Goal: Information Seeking & Learning: Learn about a topic

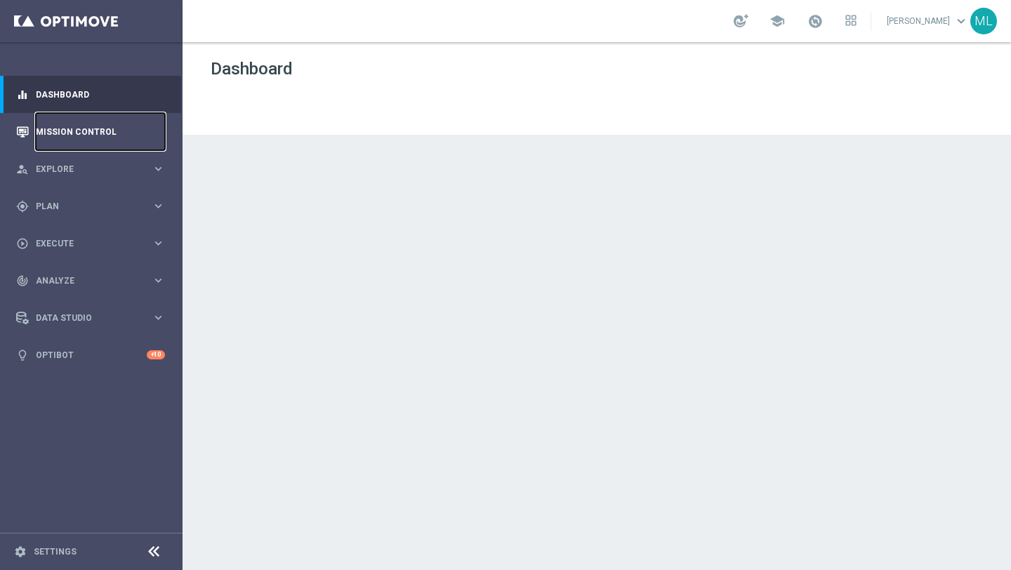
click at [88, 128] on link "Mission Control" at bounding box center [100, 131] width 129 height 37
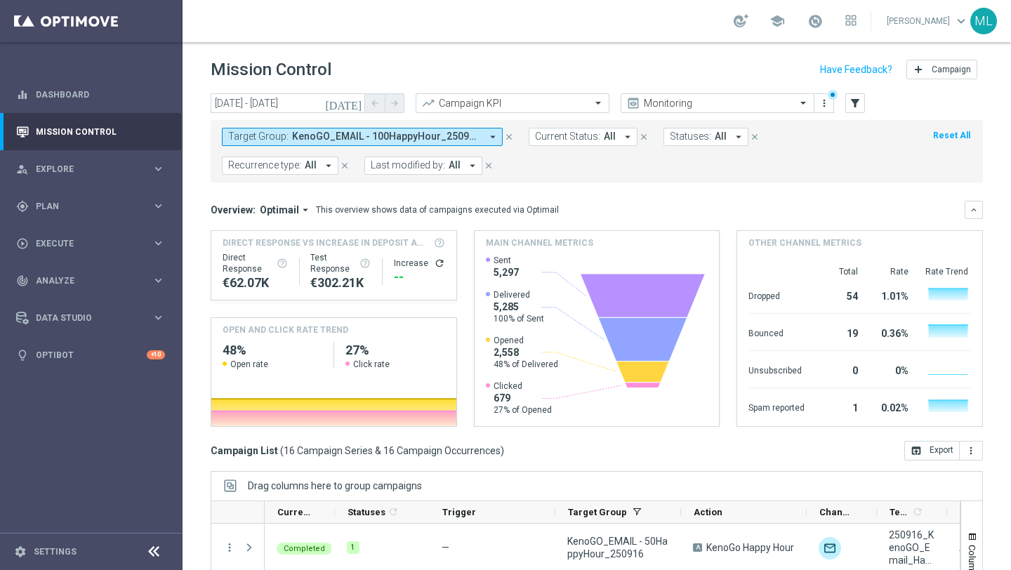
click at [353, 105] on icon "[DATE]" at bounding box center [344, 103] width 38 height 13
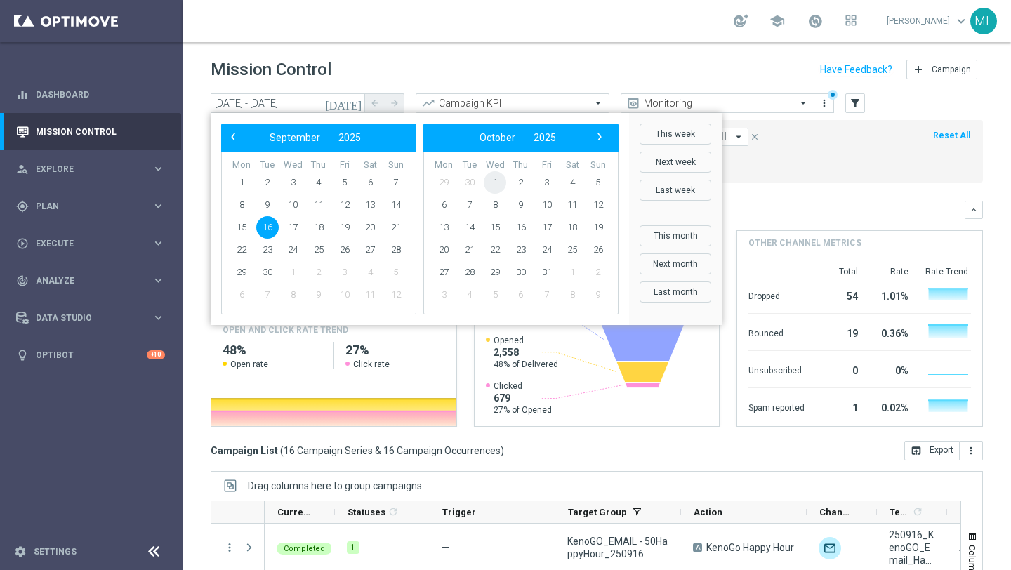
click at [499, 173] on span "1" at bounding box center [495, 182] width 22 height 22
click at [290, 186] on span "1" at bounding box center [292, 182] width 22 height 22
type input "01 Oct 2025 - 01 Oct 2025"
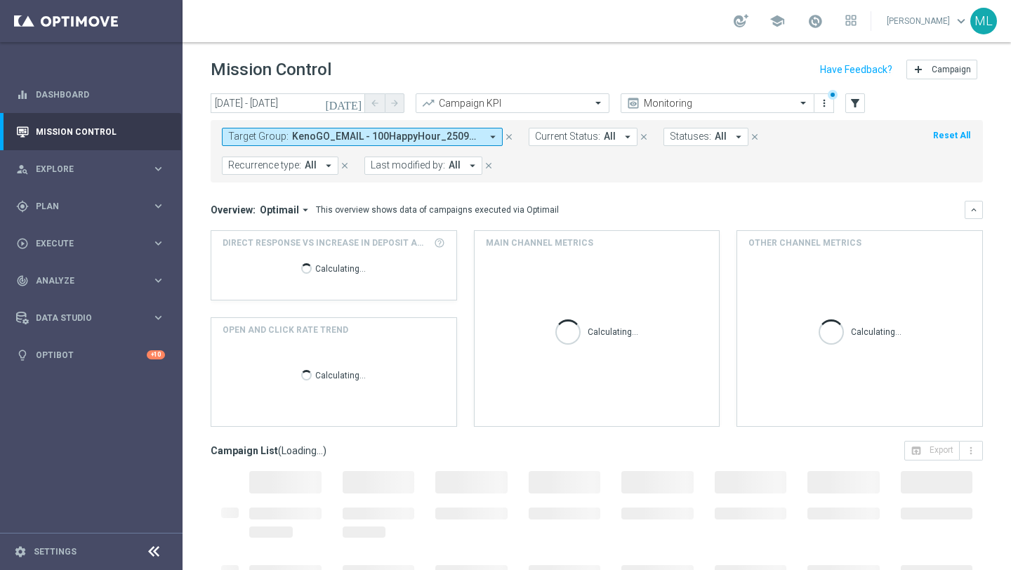
click at [383, 133] on span "KenoGO_EMAIL - 100HappyHour_250916, KenoGO_EMAIL - 200HappyHour_250916, KenoGO_…" at bounding box center [386, 137] width 189 height 12
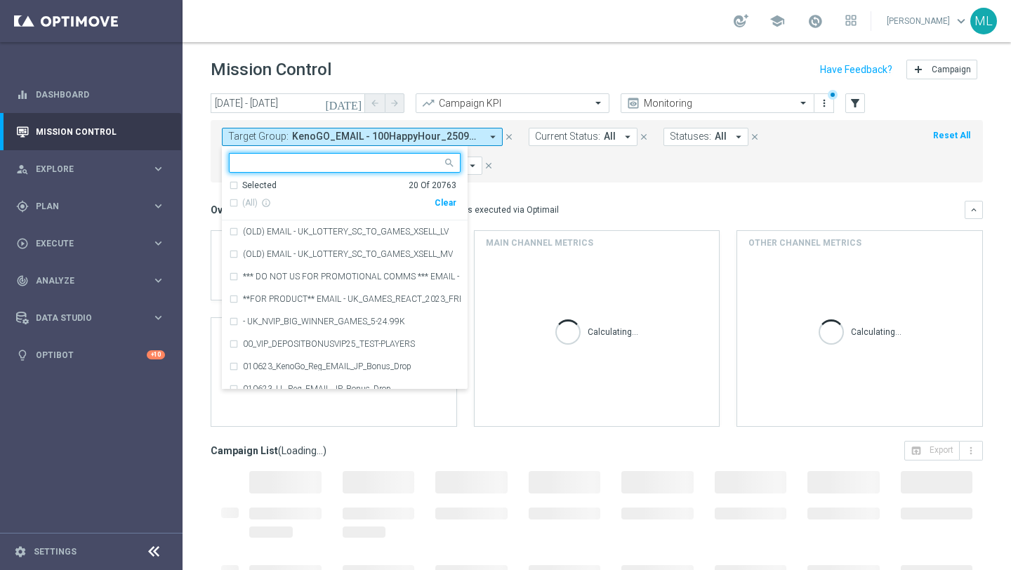
click at [435, 196] on div "(All) info_outline Clear" at bounding box center [342, 203] width 227 height 23
click at [0, 0] on div "Clear" at bounding box center [0, 0] width 0 height 0
click at [344, 166] on input "text" at bounding box center [340, 163] width 206 height 12
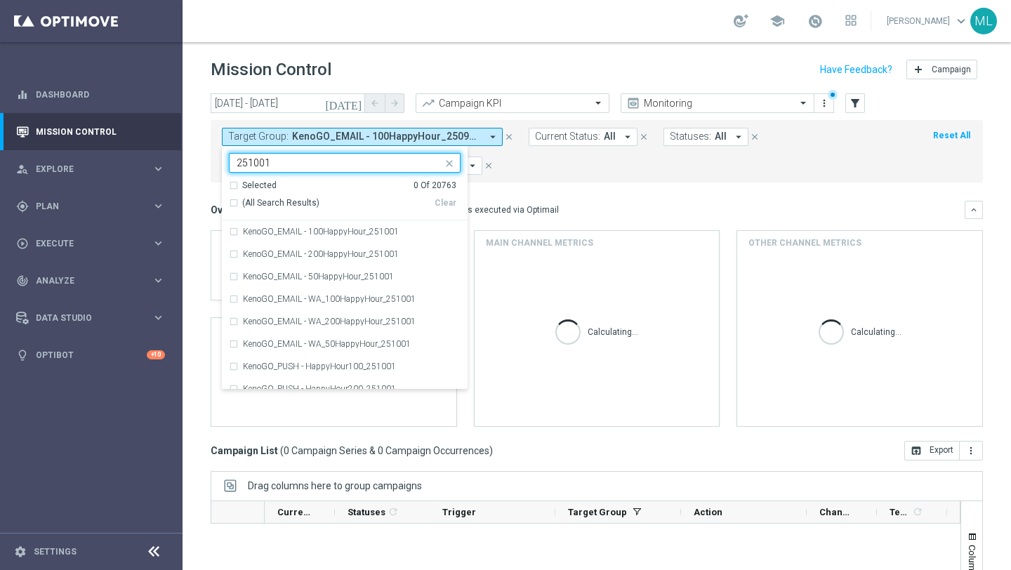
click at [234, 200] on div "(All Search Results)" at bounding box center [332, 203] width 206 height 12
type input "251001"
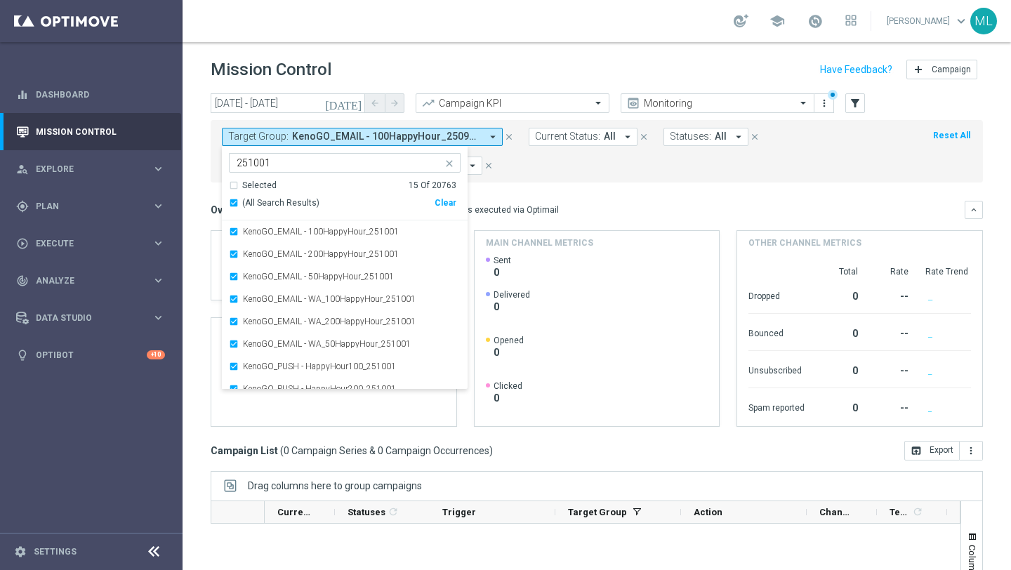
click at [558, 159] on form "Target Group: KenoGO_EMAIL - 100HappyHour_250916, KenoGO_EMAIL - 200HappyHour_2…" at bounding box center [565, 151] width 687 height 47
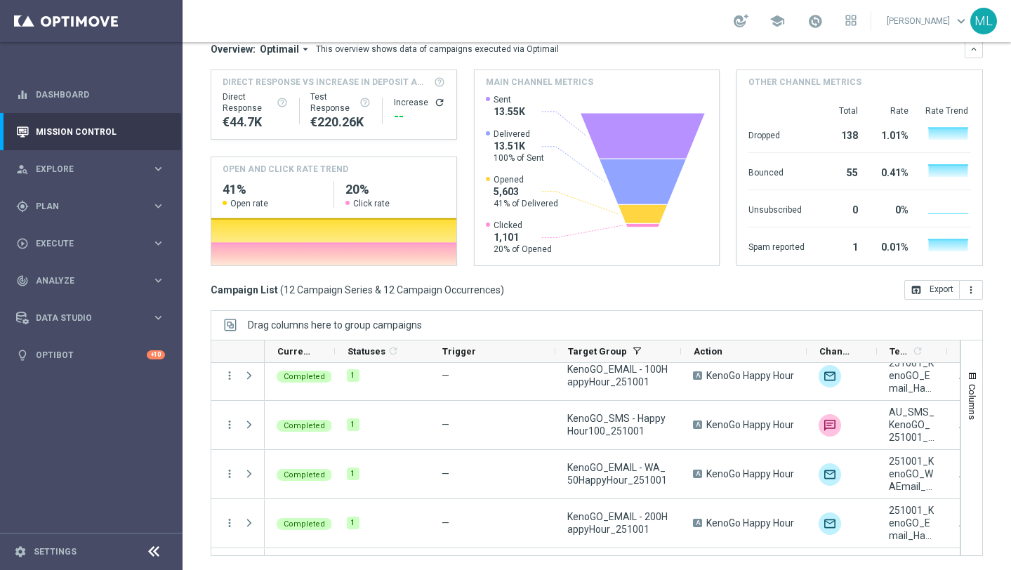
scroll to position [397, 0]
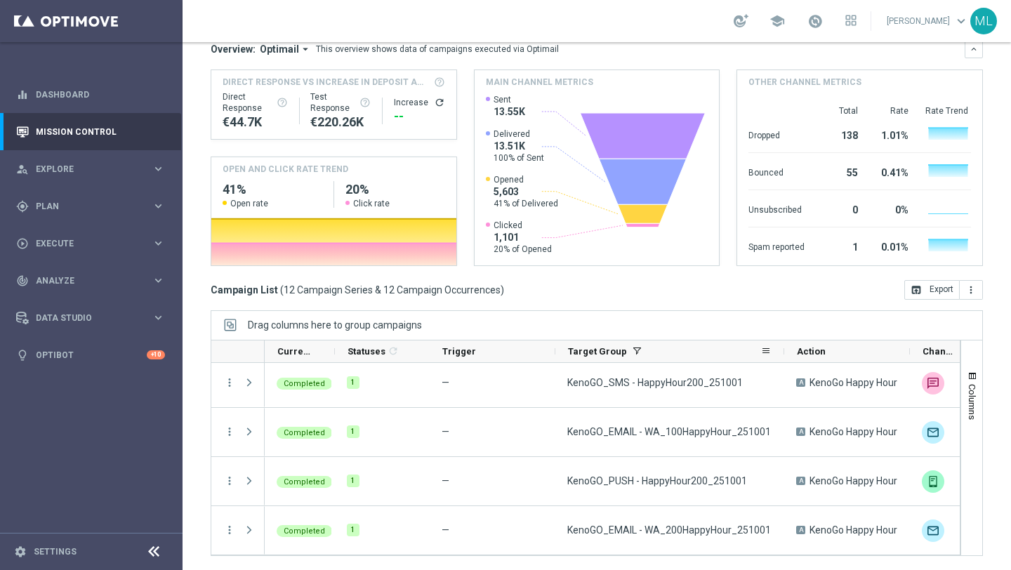
drag, startPoint x: 680, startPoint y: 350, endPoint x: 781, endPoint y: 358, distance: 102.1
click at [781, 358] on div at bounding box center [784, 351] width 6 height 22
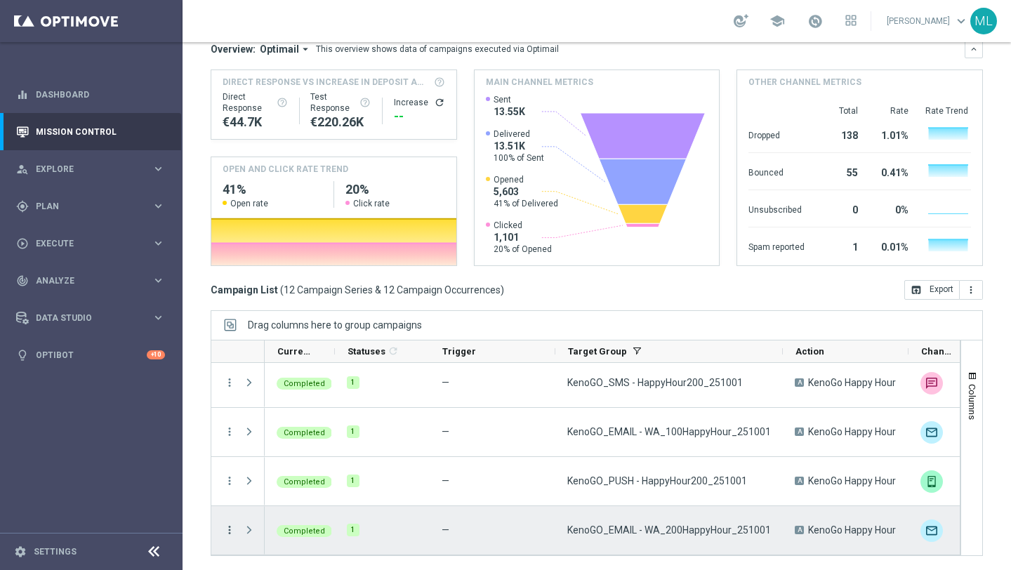
click at [231, 536] on icon "more_vert" at bounding box center [229, 530] width 13 height 13
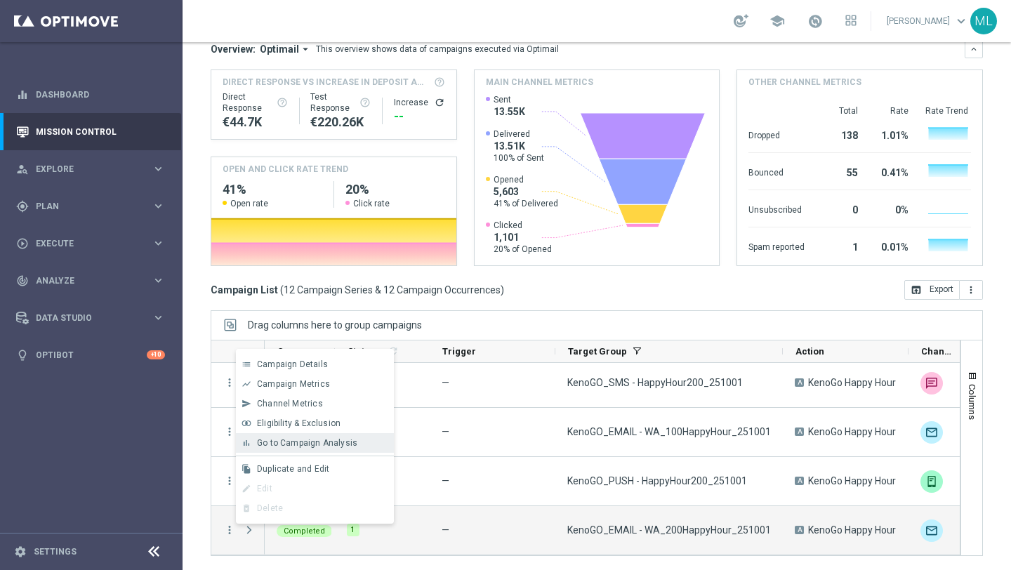
click at [291, 449] on div "bar_chart Go to Campaign Analysis" at bounding box center [315, 443] width 158 height 20
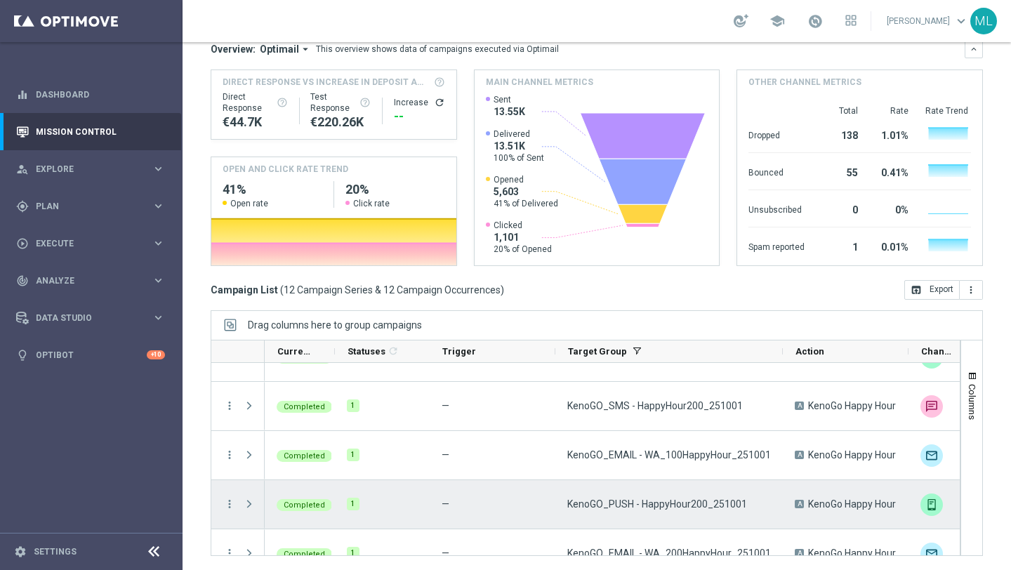
scroll to position [373, 0]
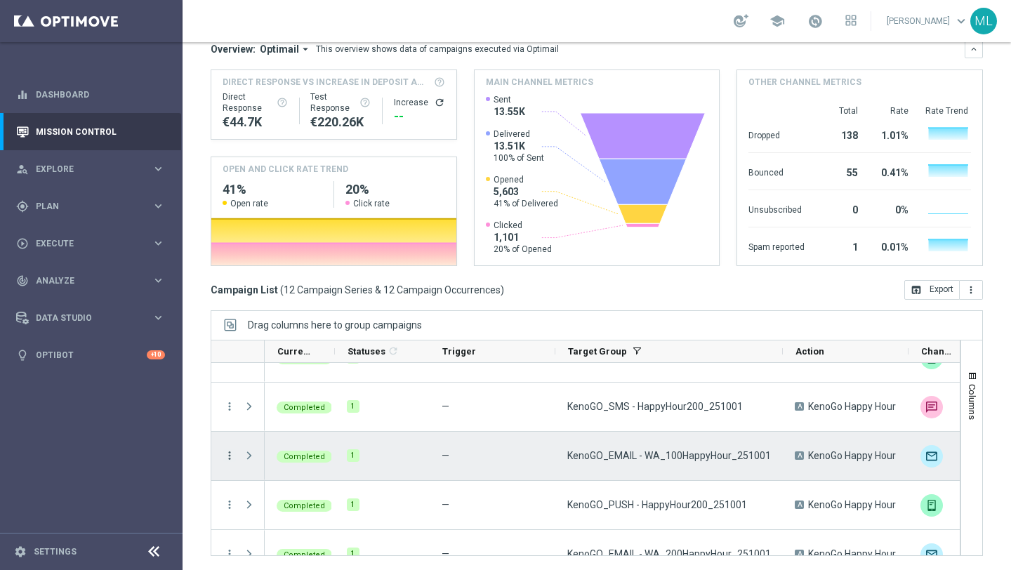
click at [228, 456] on icon "more_vert" at bounding box center [229, 455] width 13 height 13
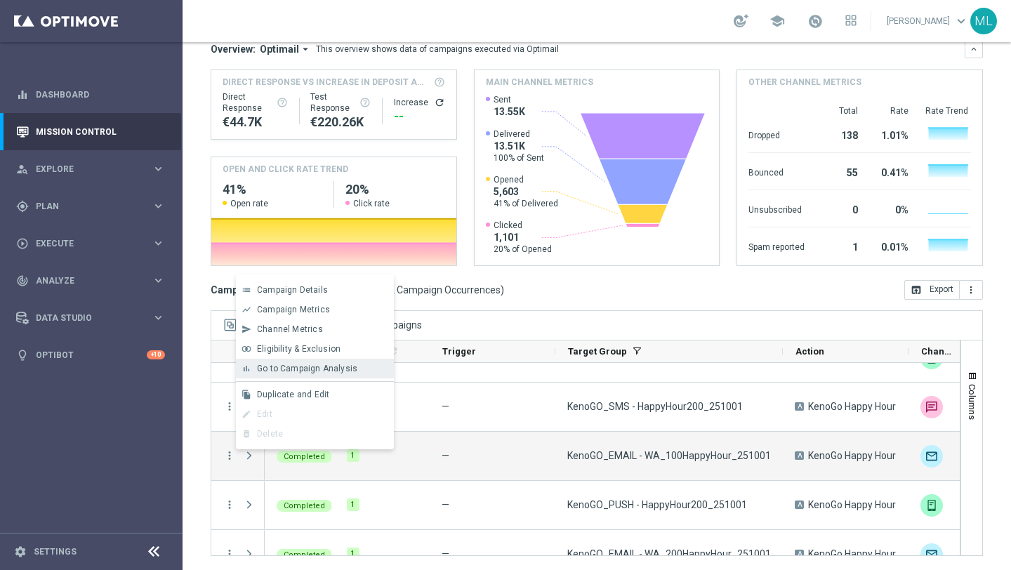
click at [316, 370] on span "Go to Campaign Analysis" at bounding box center [307, 369] width 100 height 10
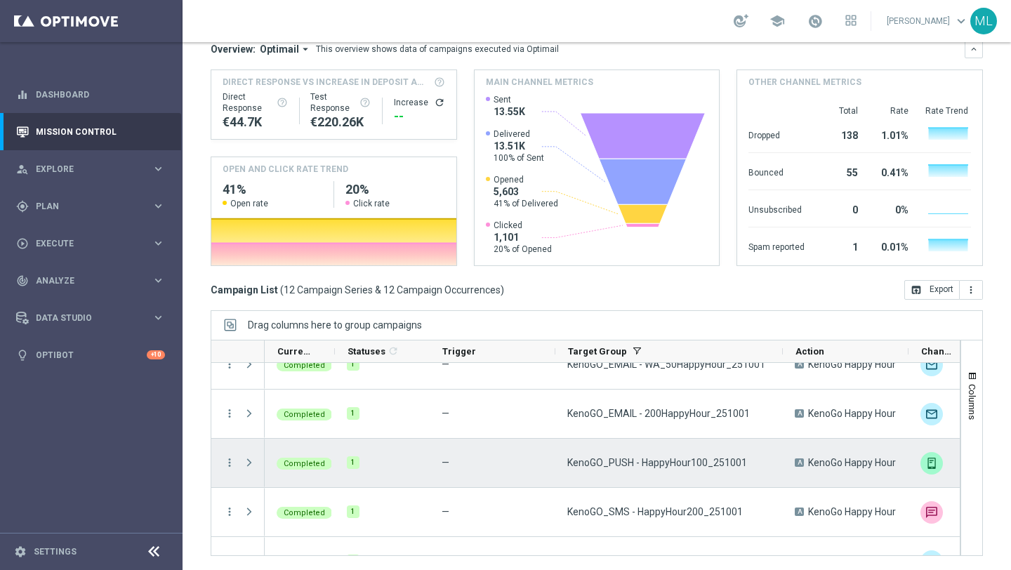
scroll to position [258, 0]
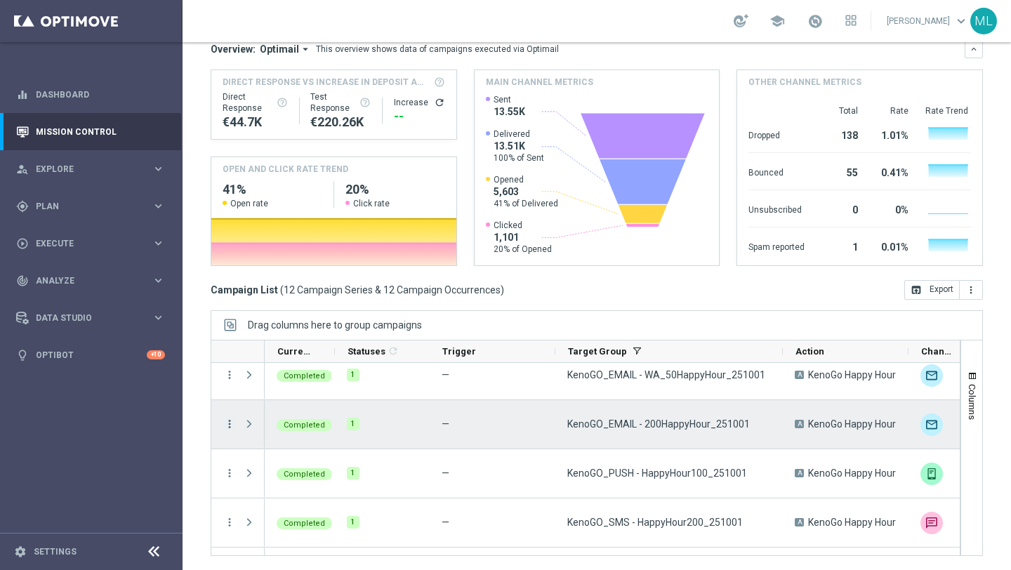
click at [230, 424] on icon "more_vert" at bounding box center [229, 424] width 13 height 13
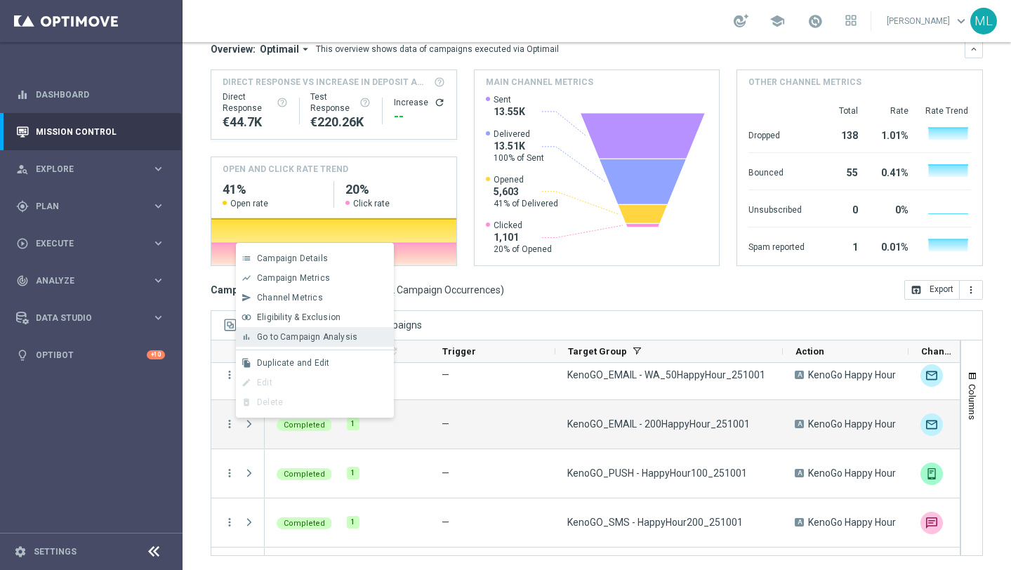
click at [345, 340] on span "Go to Campaign Analysis" at bounding box center [307, 337] width 100 height 10
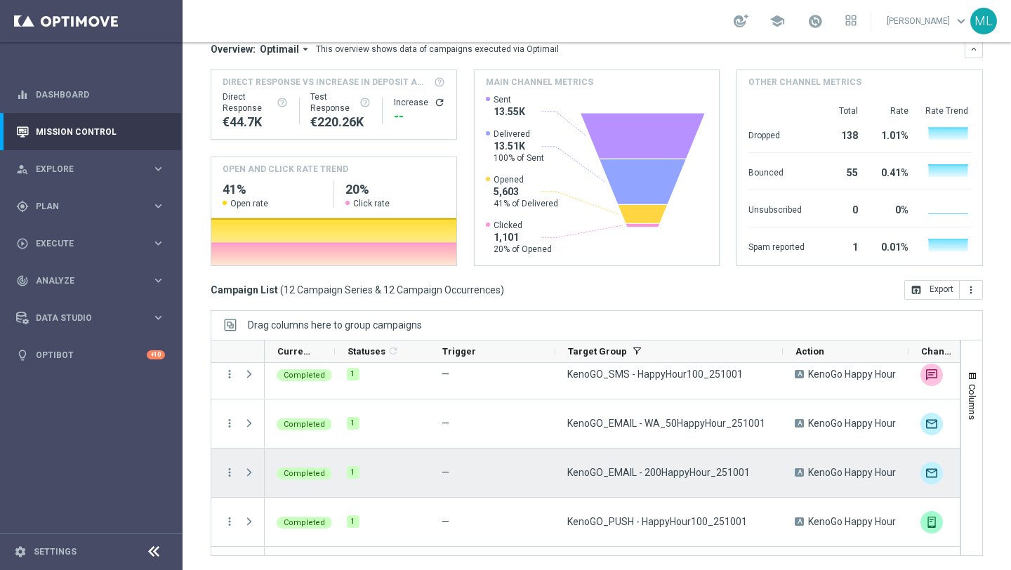
scroll to position [201, 0]
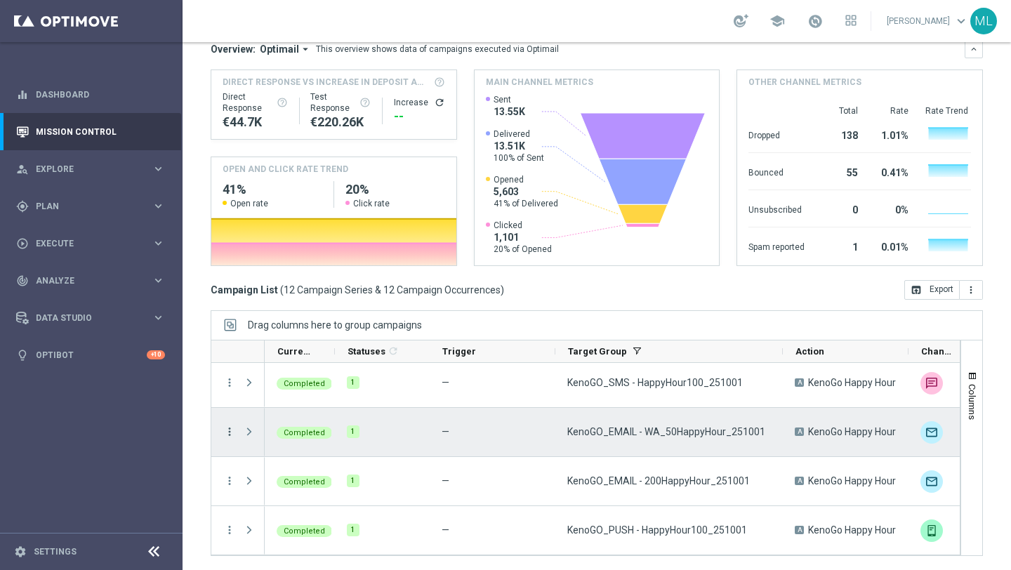
click at [227, 428] on icon "more_vert" at bounding box center [229, 431] width 13 height 13
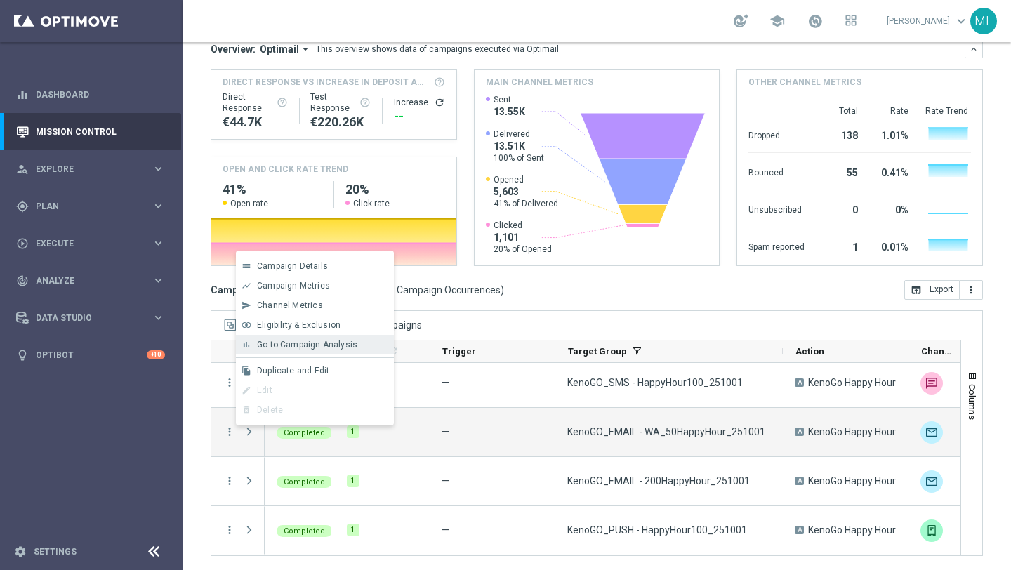
click at [305, 338] on div "bar_chart Go to Campaign Analysis" at bounding box center [315, 345] width 158 height 20
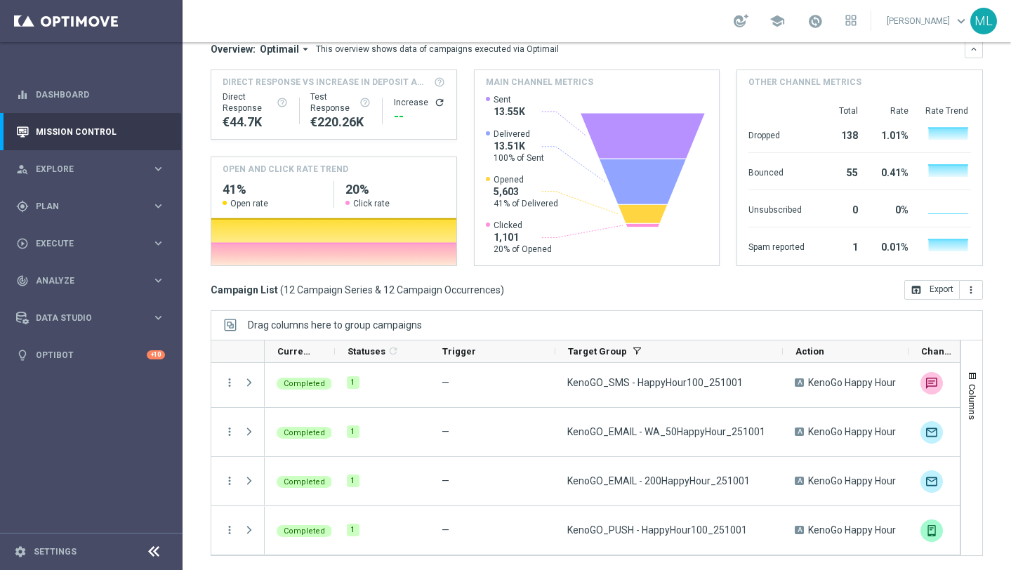
click at [230, 340] on icon "more_vert" at bounding box center [229, 333] width 13 height 13
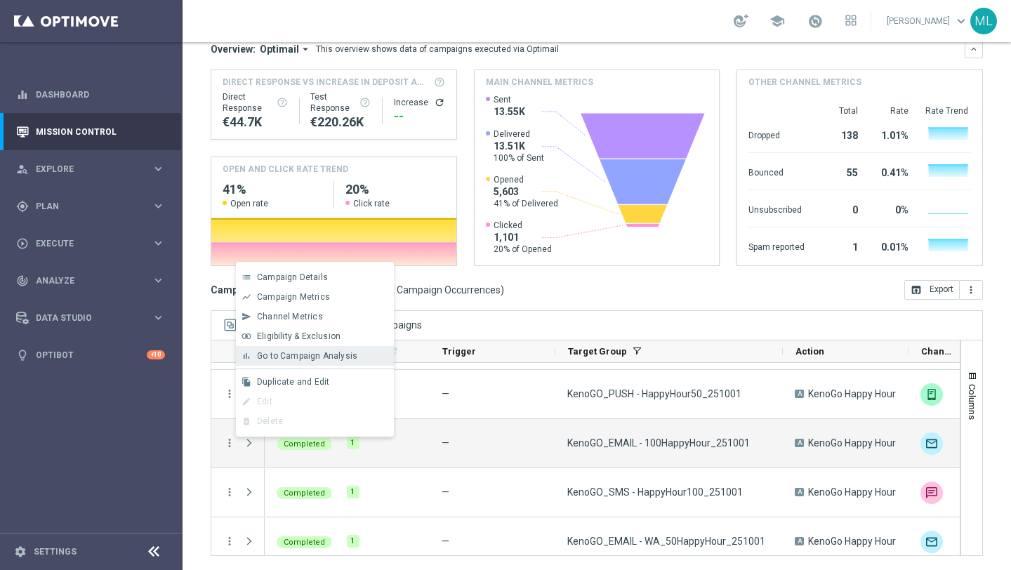
click at [310, 352] on span "Go to Campaign Analysis" at bounding box center [307, 356] width 100 height 10
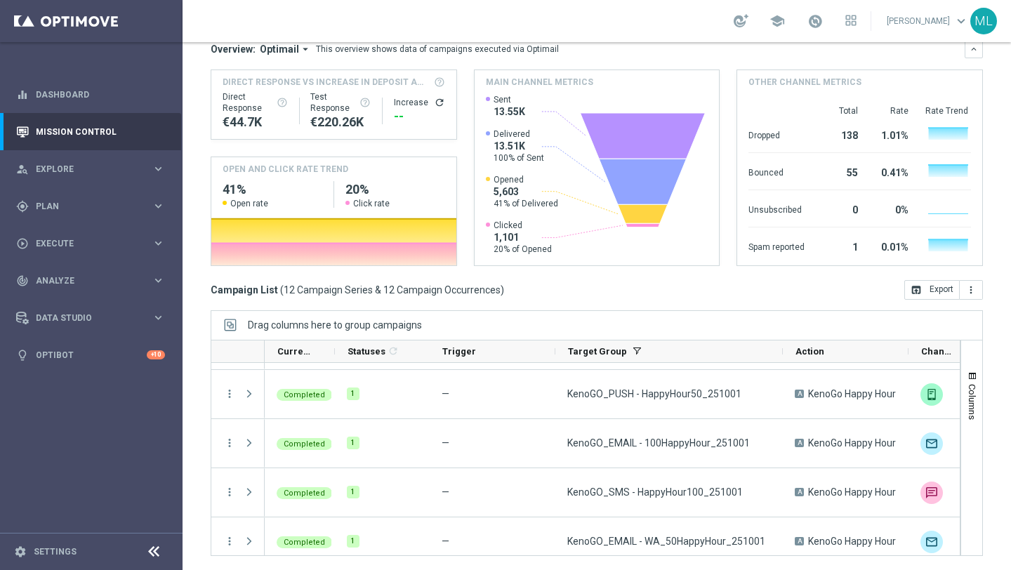
scroll to position [109, 0]
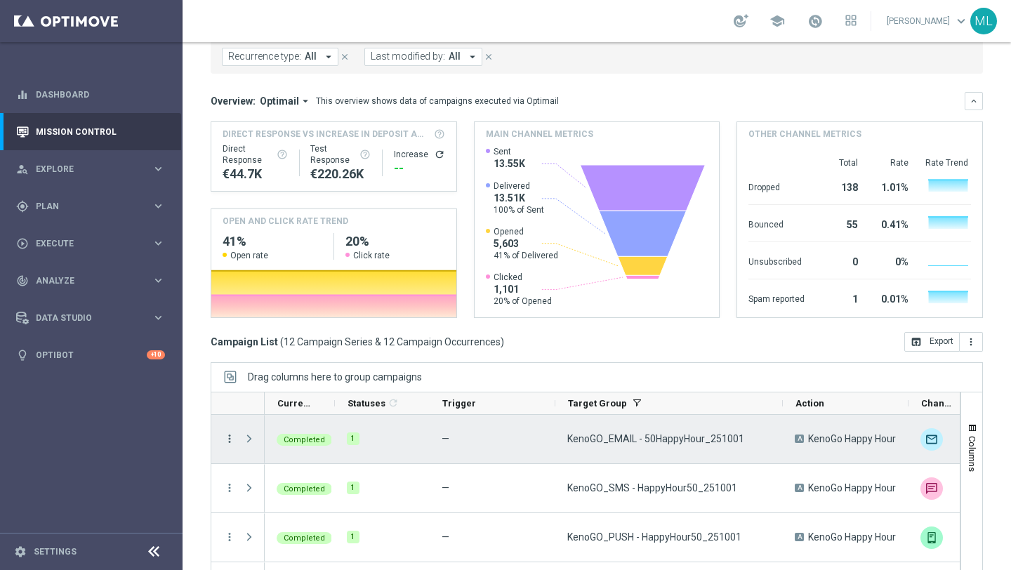
click at [230, 439] on icon "more_vert" at bounding box center [229, 438] width 13 height 13
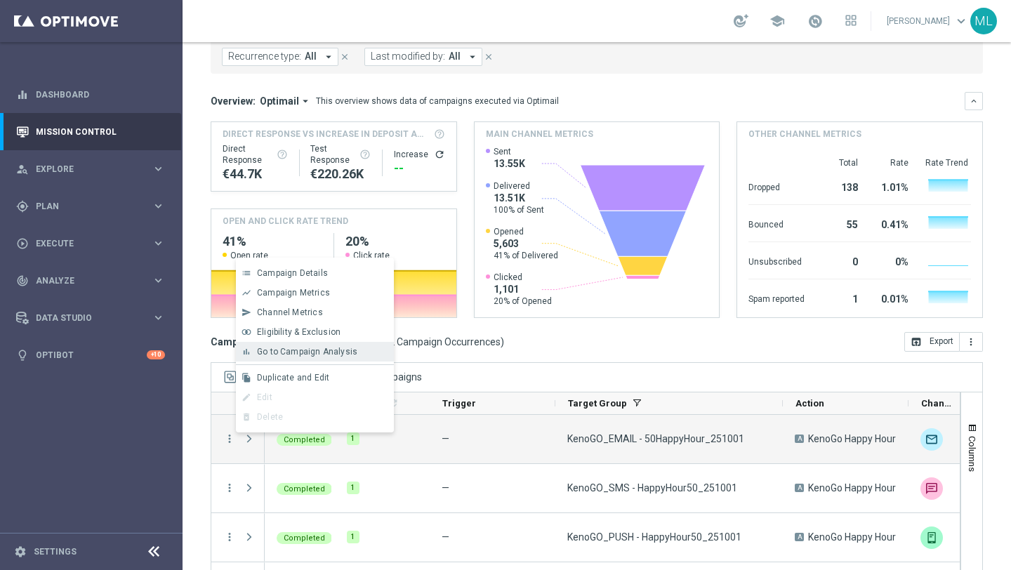
click at [317, 357] on div "bar_chart Go to Campaign Analysis" at bounding box center [315, 352] width 158 height 20
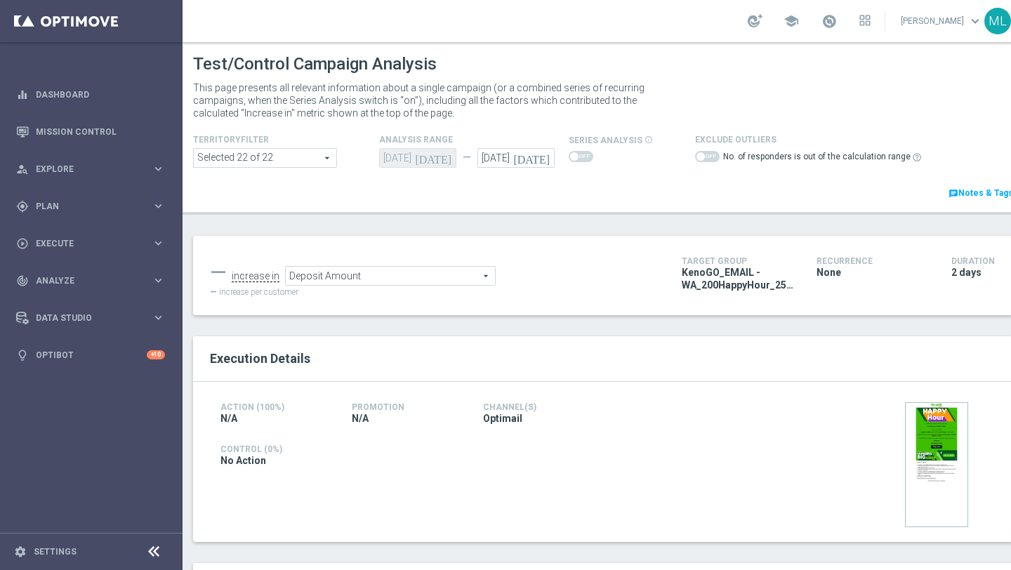
click at [543, 159] on icon "[DATE]" at bounding box center [533, 155] width 41 height 15
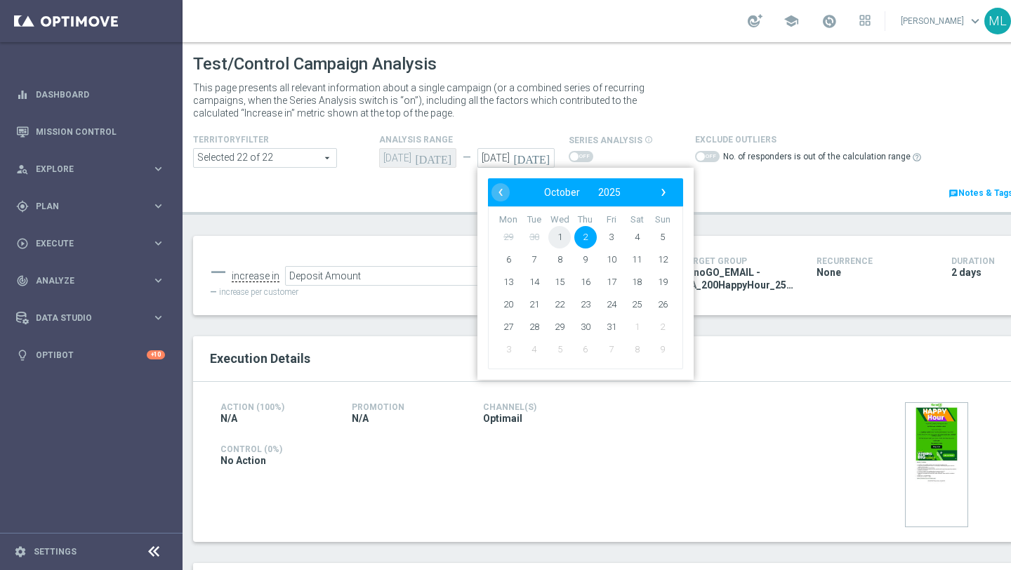
click at [559, 233] on span "1" at bounding box center [559, 237] width 22 height 22
type input "01 Oct 2025"
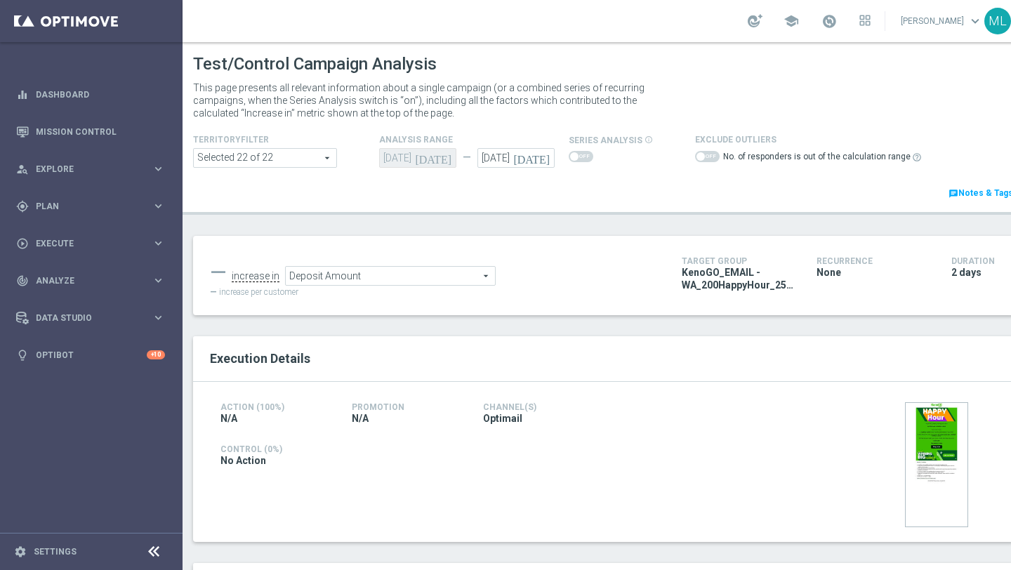
click at [705, 154] on span at bounding box center [707, 156] width 25 height 11
click at [715, 157] on div "No. of responders is out of the calculation range help_outline" at bounding box center [809, 158] width 228 height 20
drag, startPoint x: 694, startPoint y: 157, endPoint x: 710, endPoint y: 156, distance: 15.5
click at [709, 157] on label at bounding box center [707, 156] width 25 height 11
click at [710, 156] on span at bounding box center [707, 156] width 25 height 11
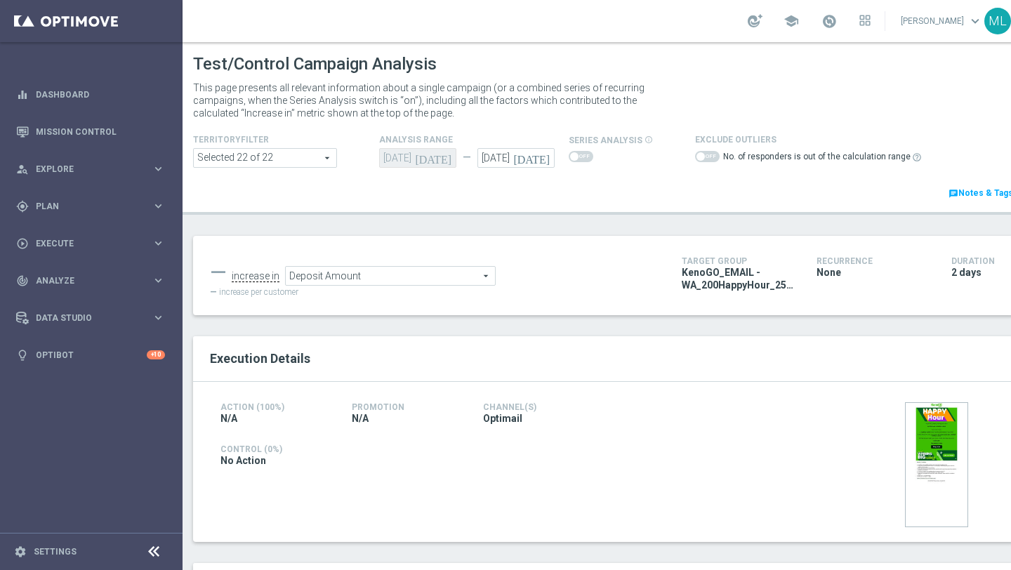
click at [710, 156] on span at bounding box center [707, 156] width 25 height 11
click at [475, 279] on span "Deposit Amount" at bounding box center [390, 276] width 209 height 18
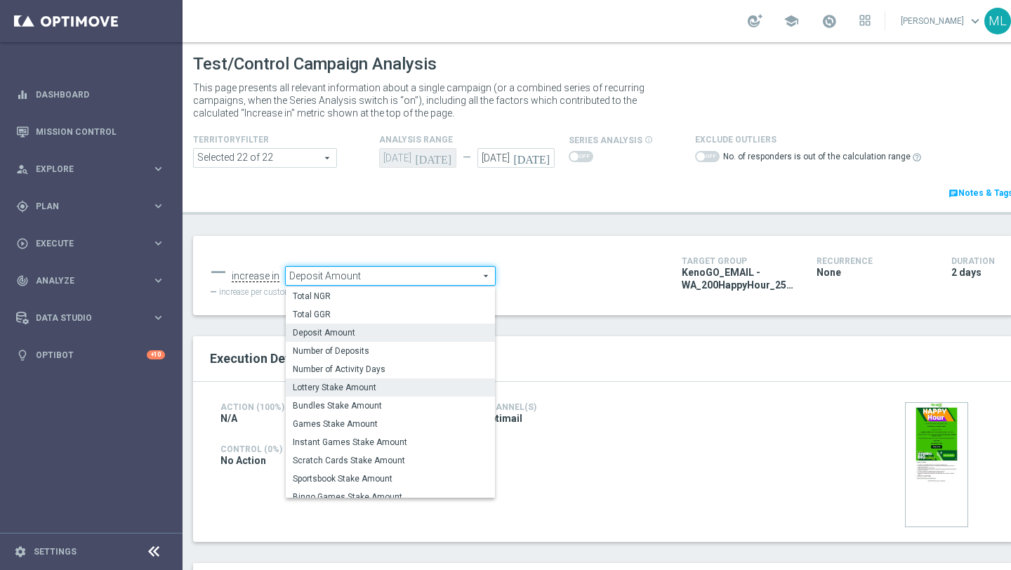
click at [359, 392] on span "Lottery Stake Amount" at bounding box center [390, 387] width 195 height 11
type input "Lottery Stake Amount"
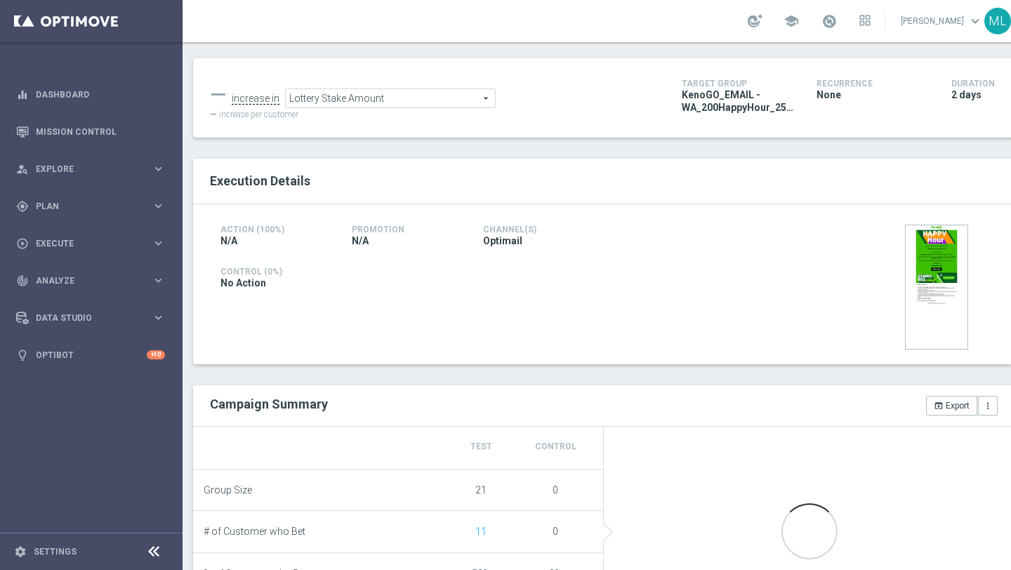
scroll to position [220, 0]
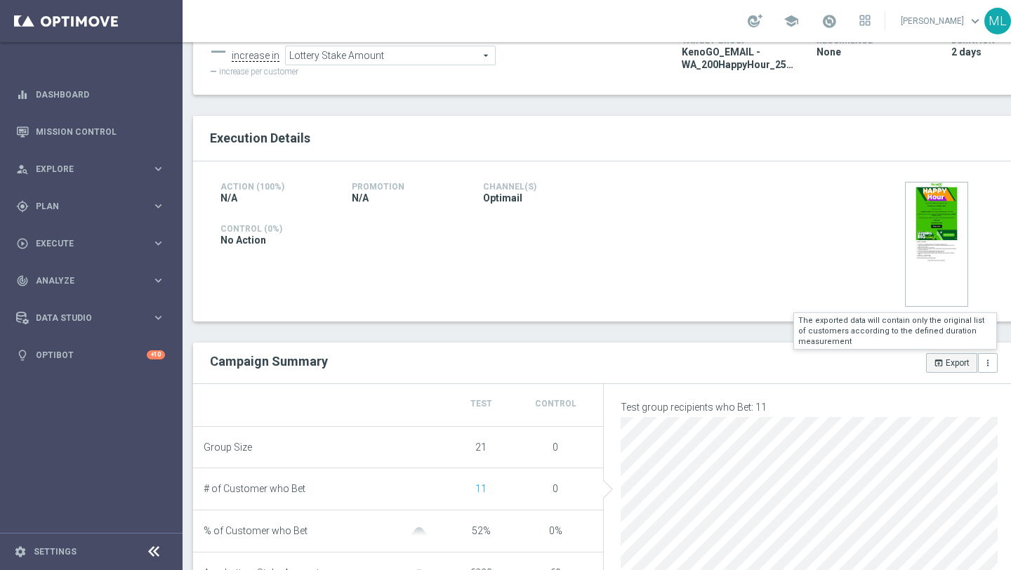
click at [945, 365] on button "open_in_browser Export" at bounding box center [951, 363] width 51 height 20
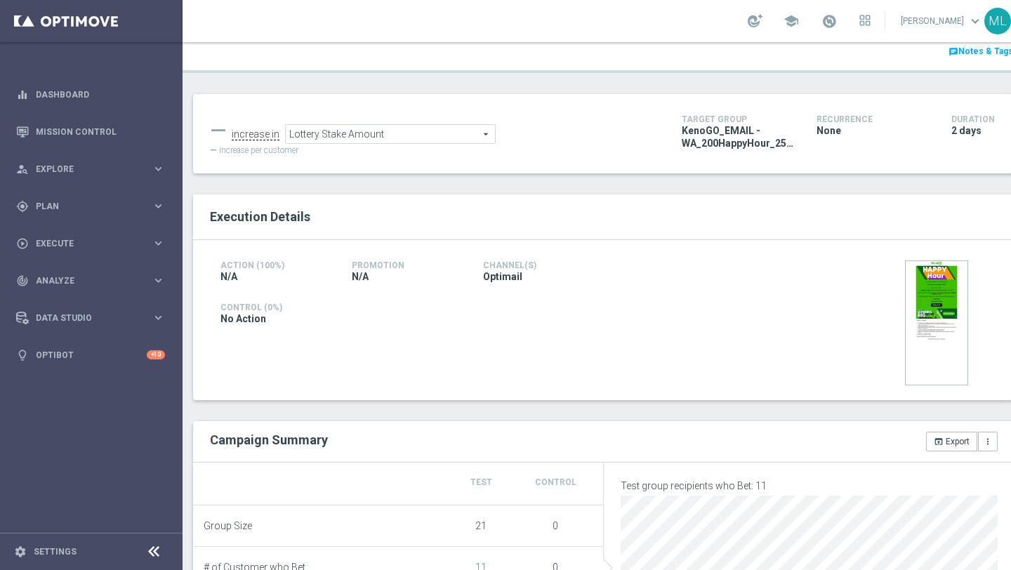
scroll to position [141, 0]
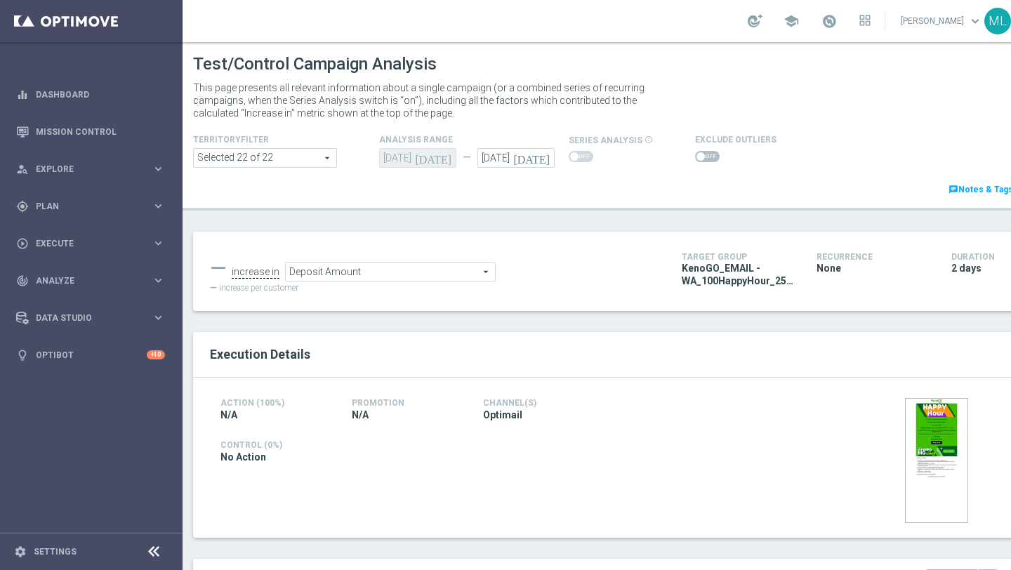
click at [550, 159] on icon "[DATE]" at bounding box center [533, 155] width 41 height 15
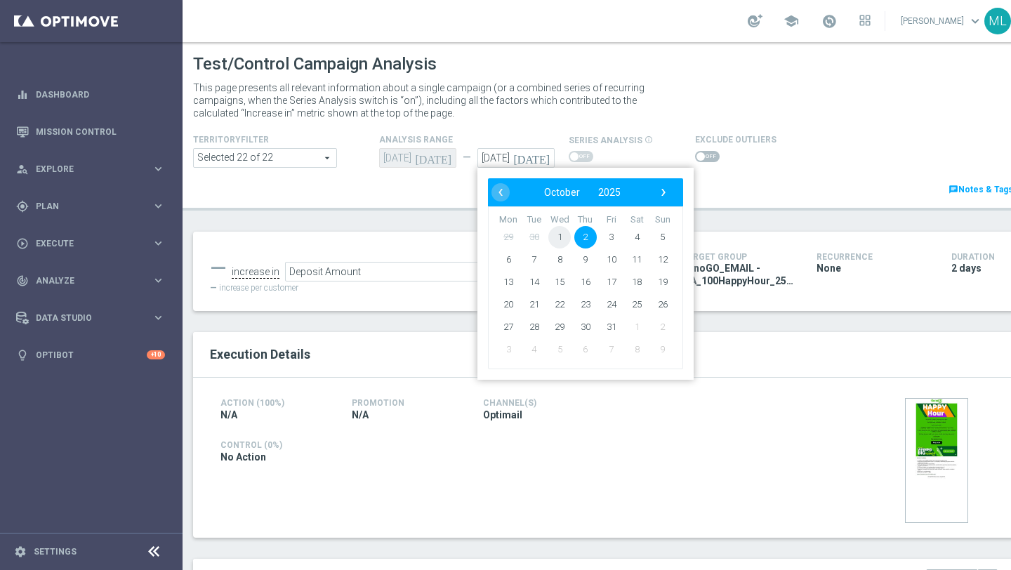
click at [557, 232] on span "1" at bounding box center [559, 237] width 22 height 22
type input "01 Oct 2025"
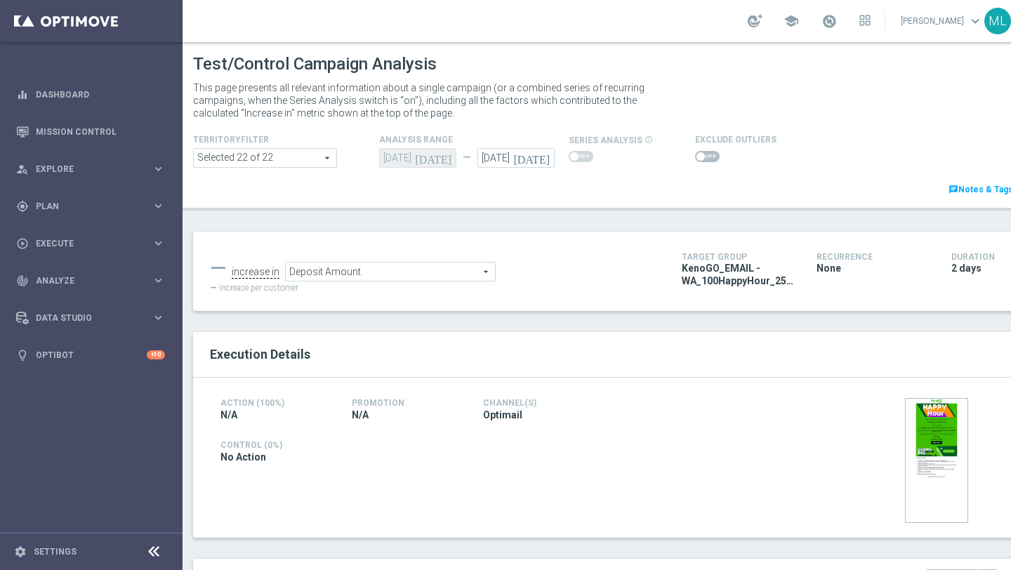
click at [468, 277] on span "Deposit Amount" at bounding box center [390, 272] width 209 height 18
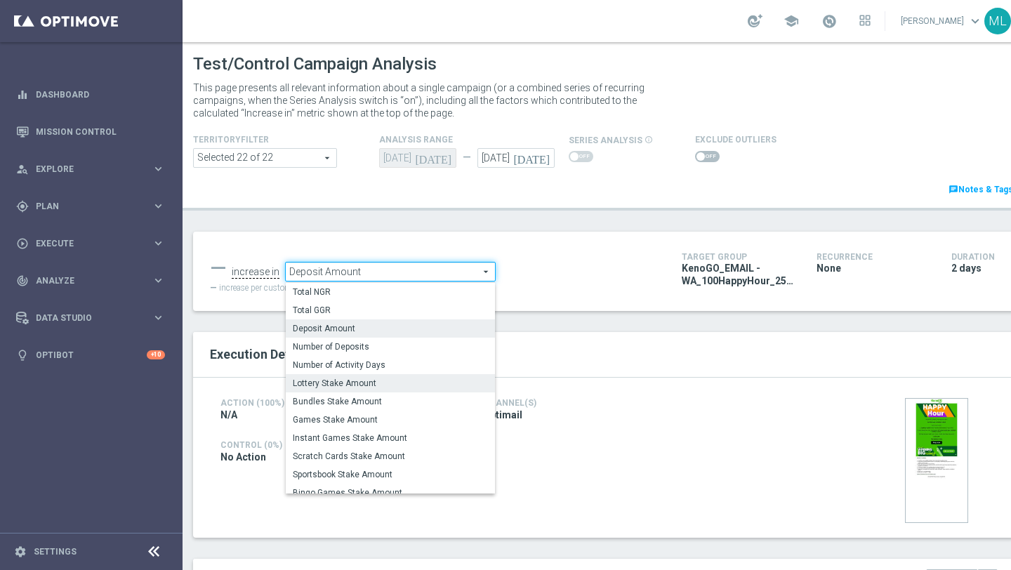
click at [376, 379] on span "Lottery Stake Amount" at bounding box center [390, 383] width 195 height 11
type input "Lottery Stake Amount"
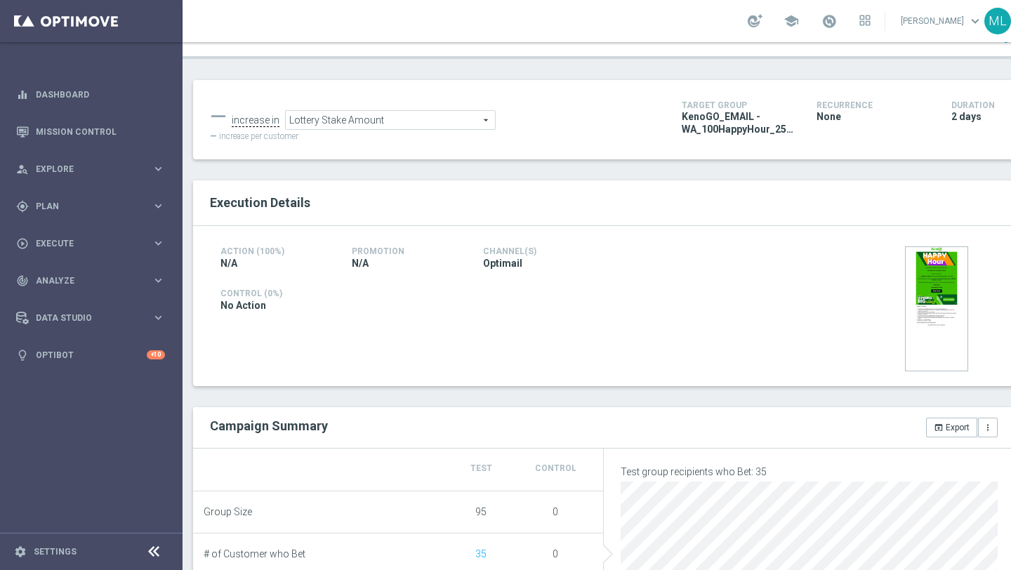
scroll to position [152, 0]
click at [943, 425] on button "open_in_browser Export" at bounding box center [951, 427] width 51 height 20
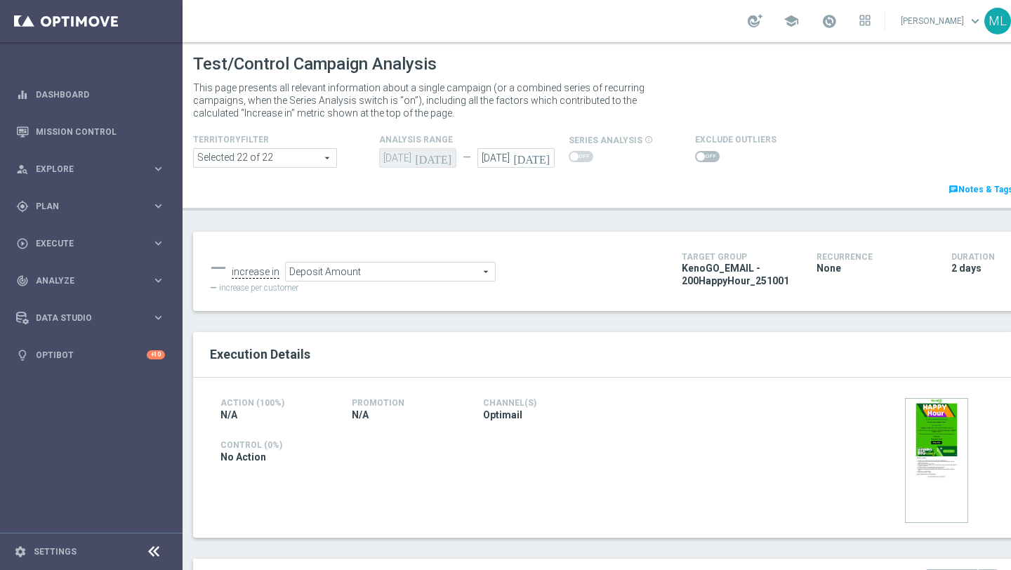
click at [547, 155] on icon "[DATE]" at bounding box center [533, 155] width 41 height 15
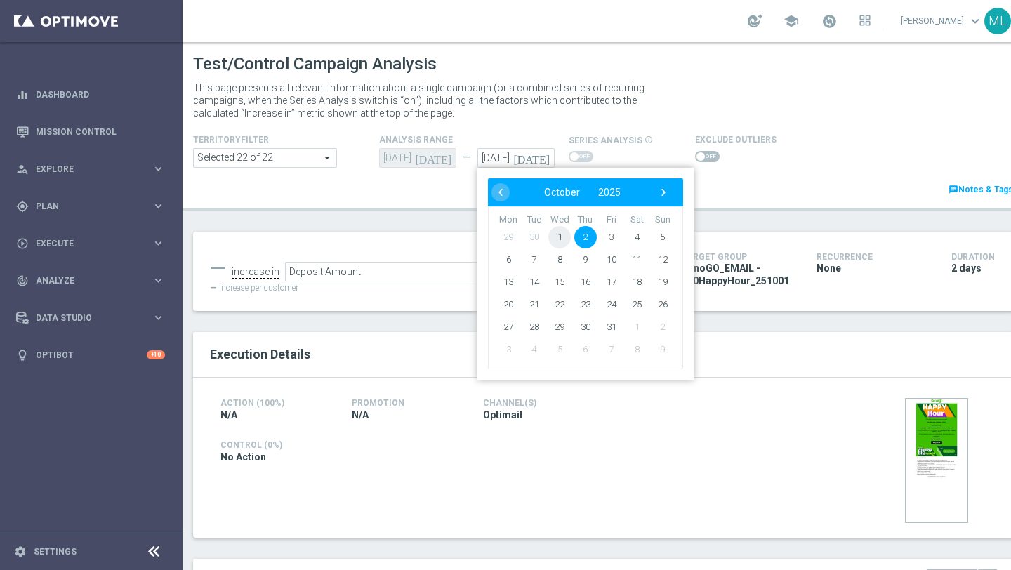
click at [555, 239] on span "1" at bounding box center [559, 237] width 22 height 22
type input "01 Oct 2025"
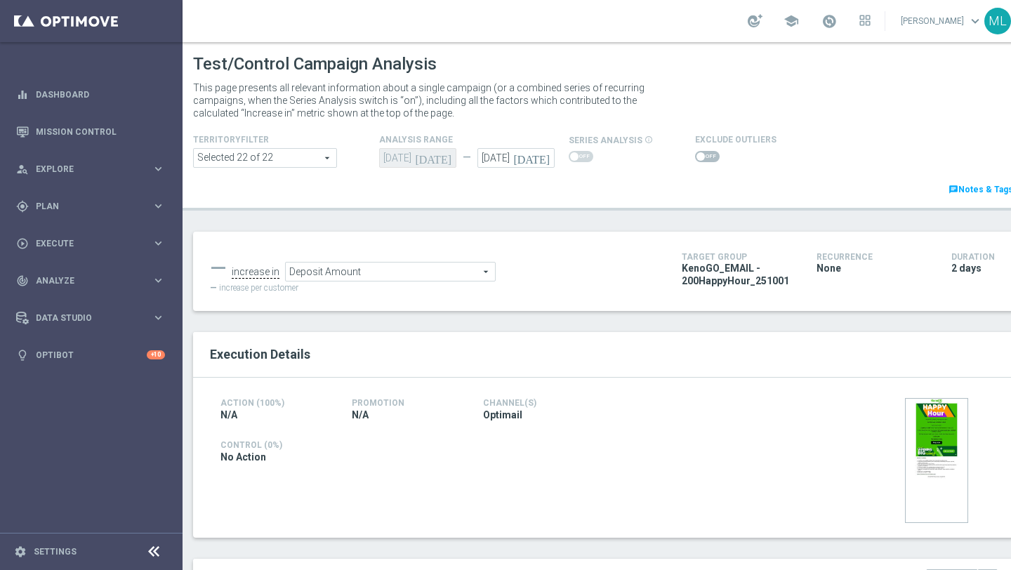
click at [459, 276] on span "Deposit Amount" at bounding box center [390, 272] width 209 height 18
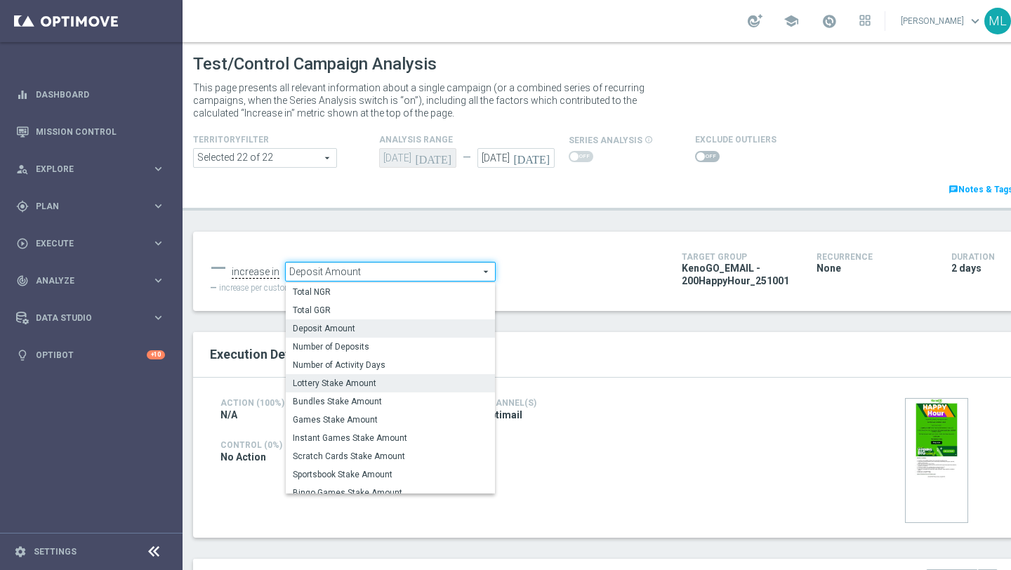
click at [423, 380] on span "Lottery Stake Amount" at bounding box center [390, 383] width 195 height 11
type input "Lottery Stake Amount"
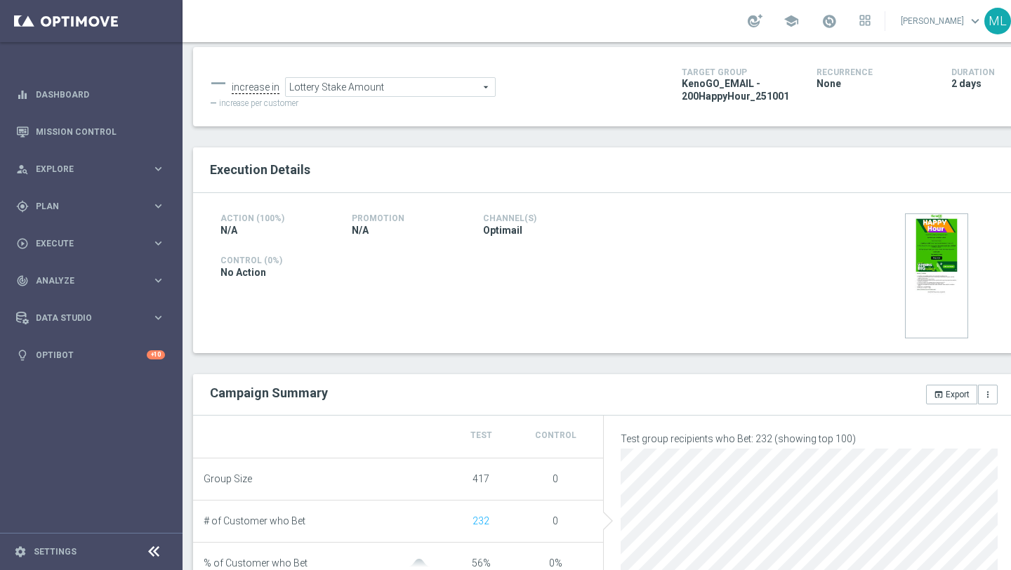
scroll to position [187, 0]
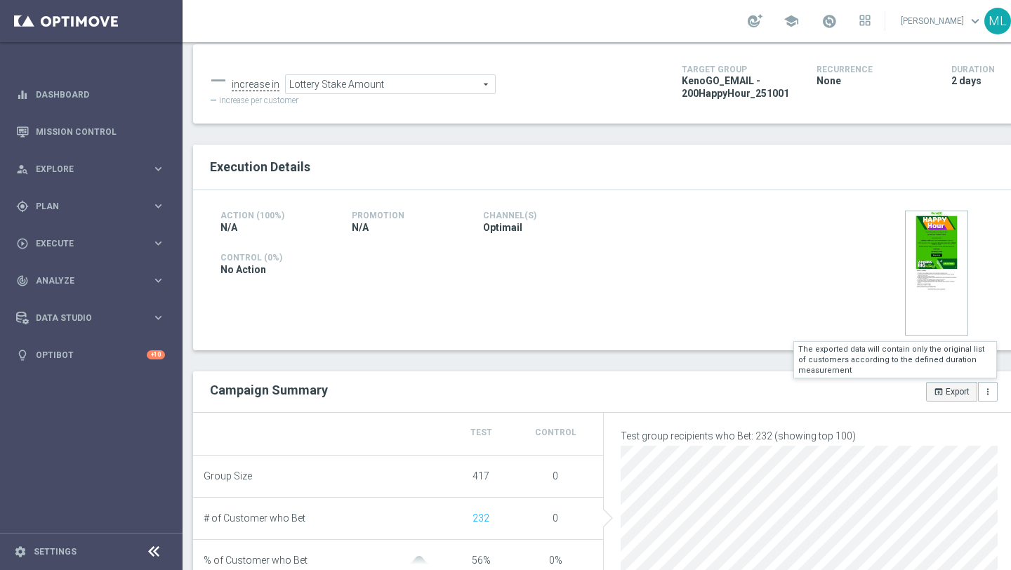
click at [949, 391] on button "open_in_browser Export" at bounding box center [951, 392] width 51 height 20
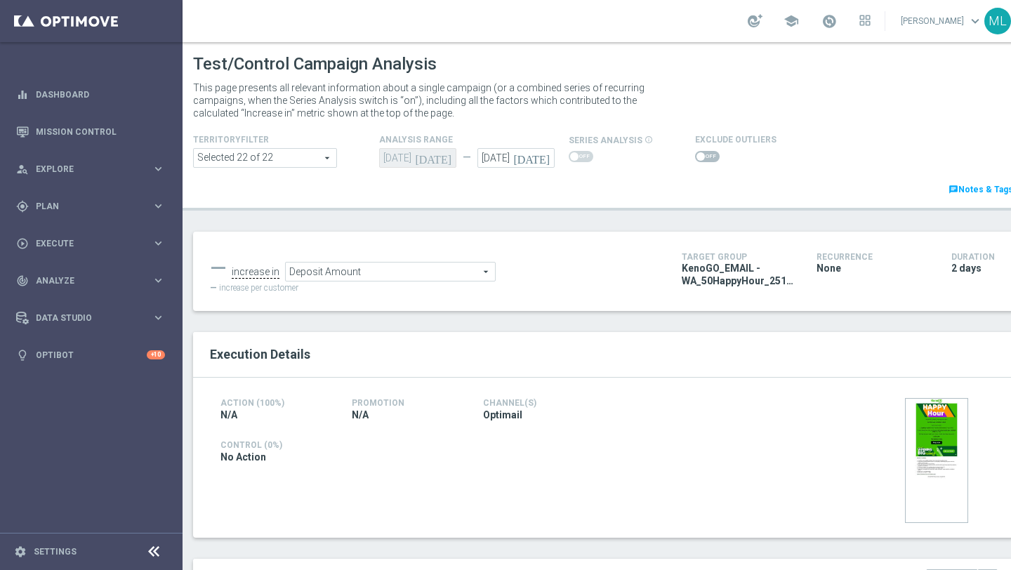
click at [545, 157] on icon "[DATE]" at bounding box center [533, 155] width 41 height 15
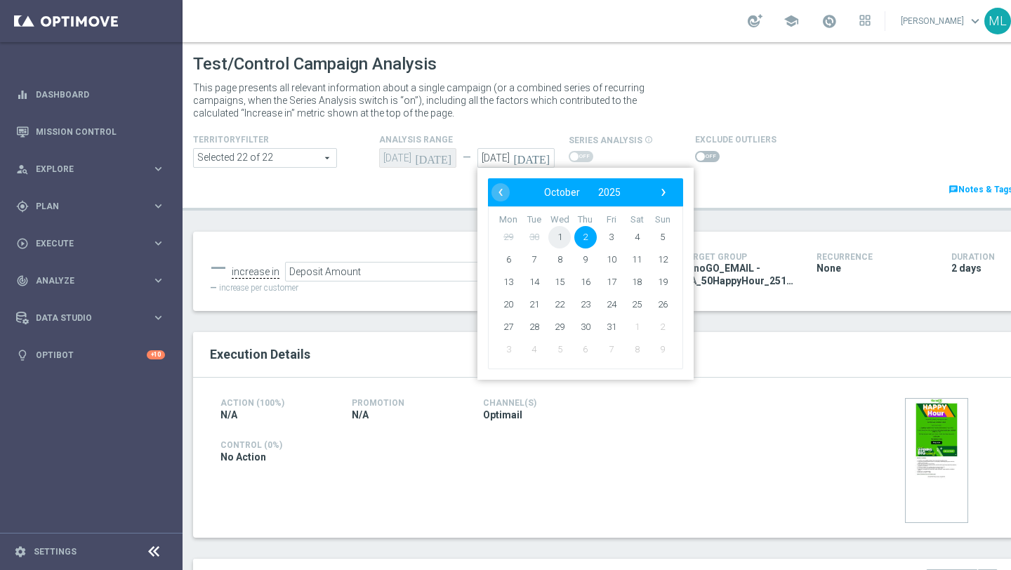
click at [569, 237] on span "1" at bounding box center [559, 237] width 22 height 22
type input "[DATE]"
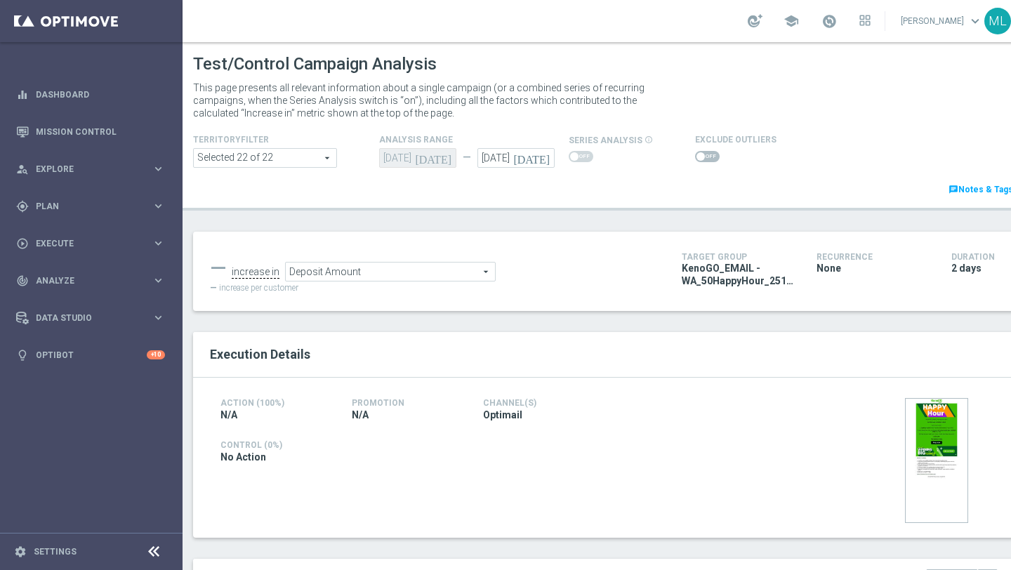
click at [399, 271] on span "Deposit Amount" at bounding box center [390, 272] width 209 height 18
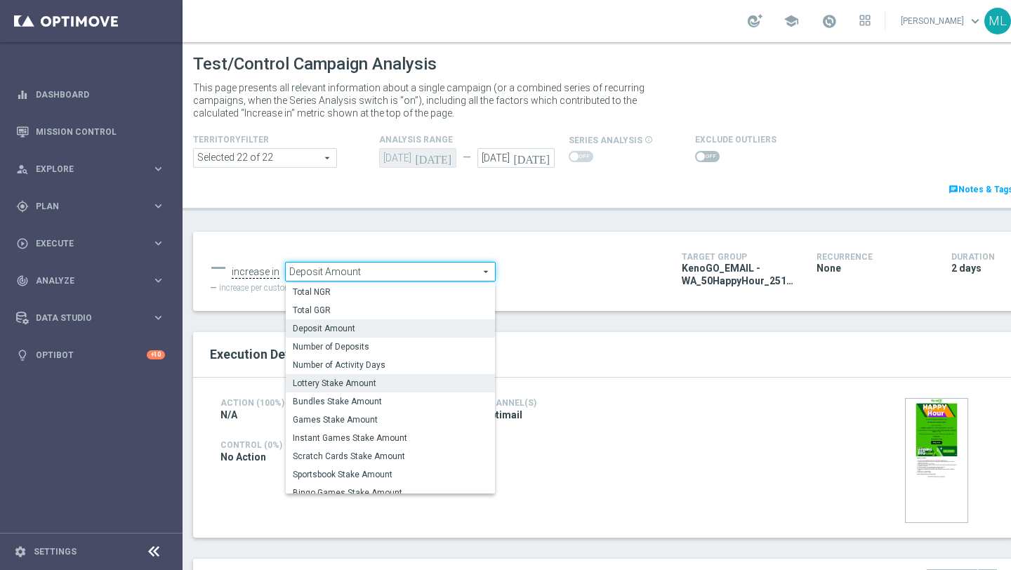
click at [352, 387] on span "Lottery Stake Amount" at bounding box center [390, 383] width 195 height 11
type input "Lottery Stake Amount"
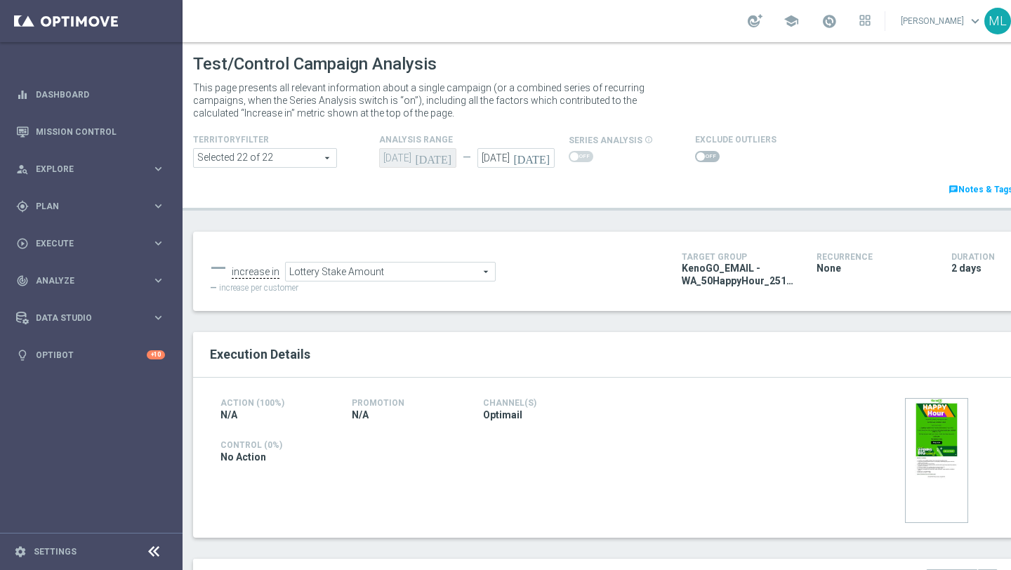
scroll to position [113, 0]
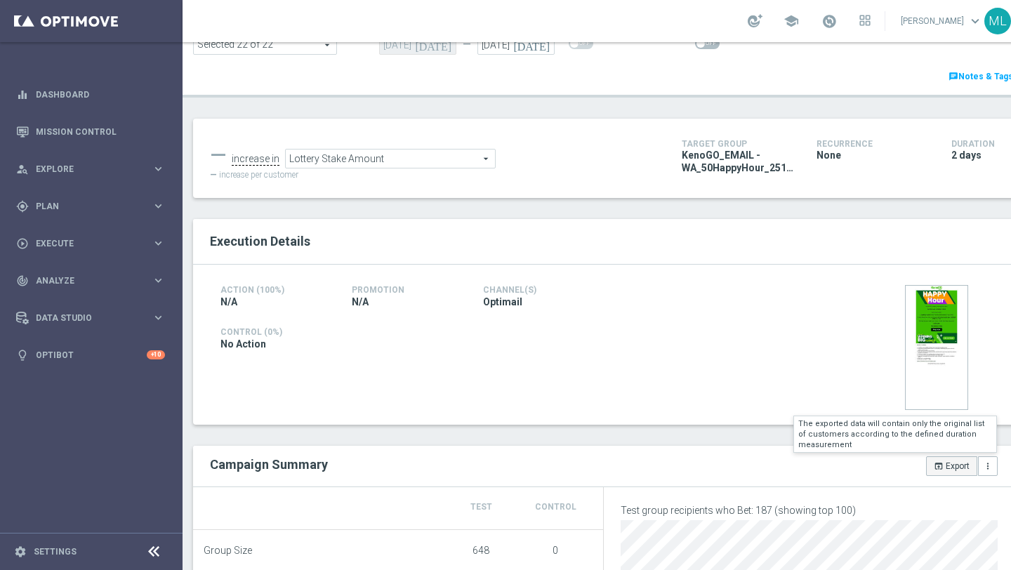
click at [938, 470] on icon "open_in_browser" at bounding box center [939, 466] width 10 height 10
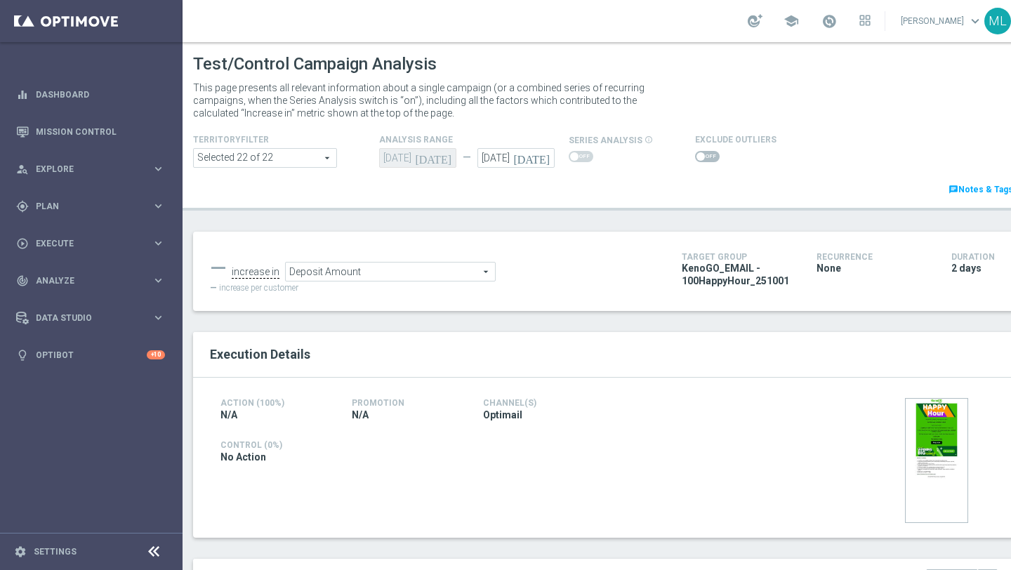
click at [547, 158] on icon "[DATE]" at bounding box center [533, 155] width 41 height 15
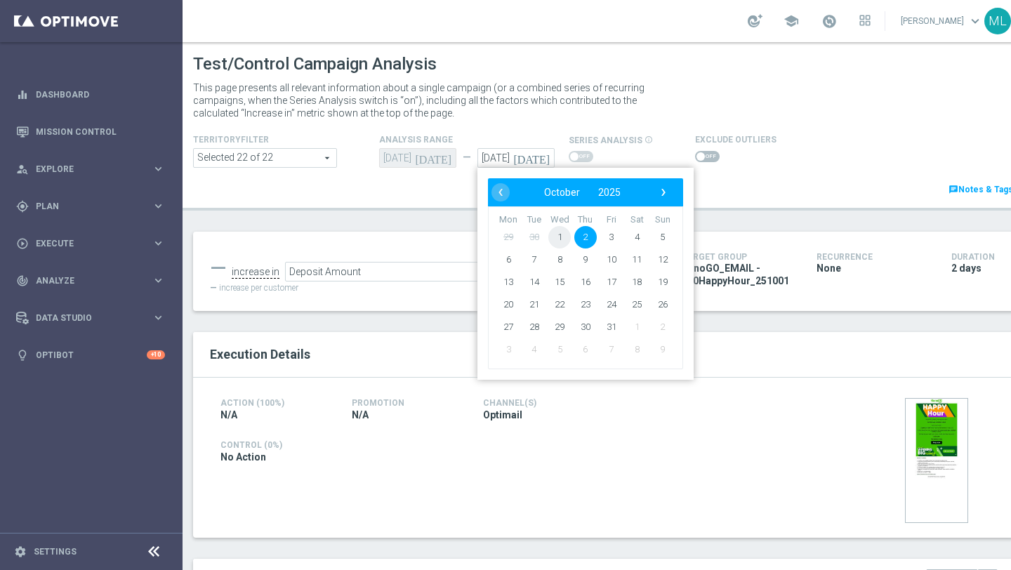
click at [559, 236] on span "1" at bounding box center [559, 237] width 22 height 22
type input "[DATE]"
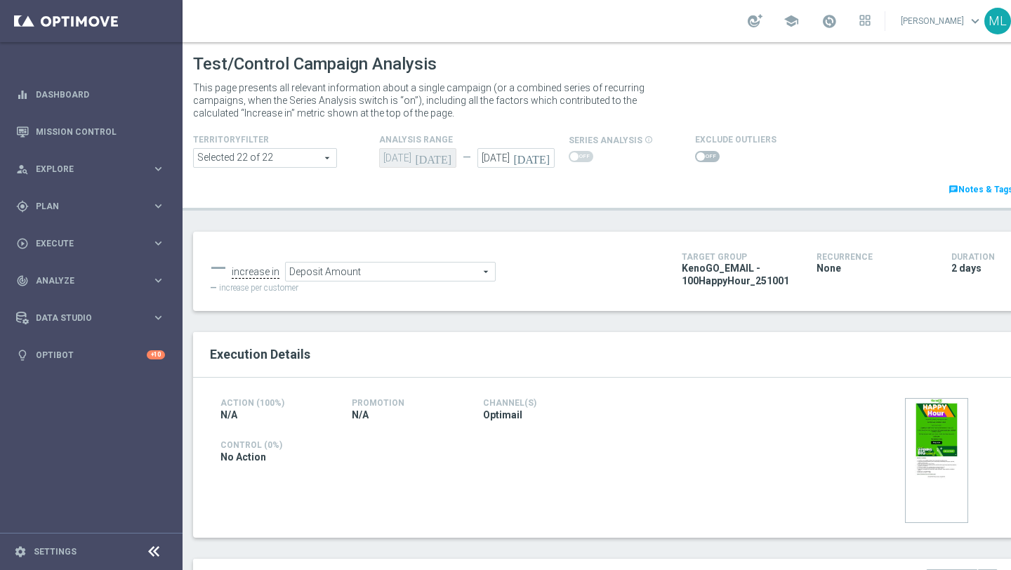
click at [467, 277] on span "Deposit Amount" at bounding box center [390, 272] width 209 height 18
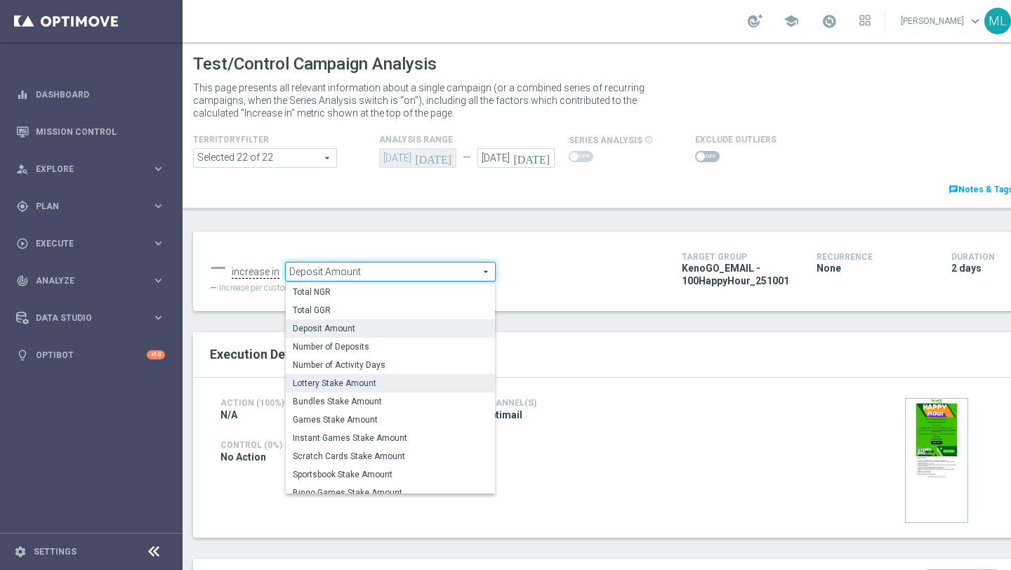
click at [374, 376] on label "Lottery Stake Amount" at bounding box center [390, 383] width 209 height 18
type input "Lottery Stake Amount"
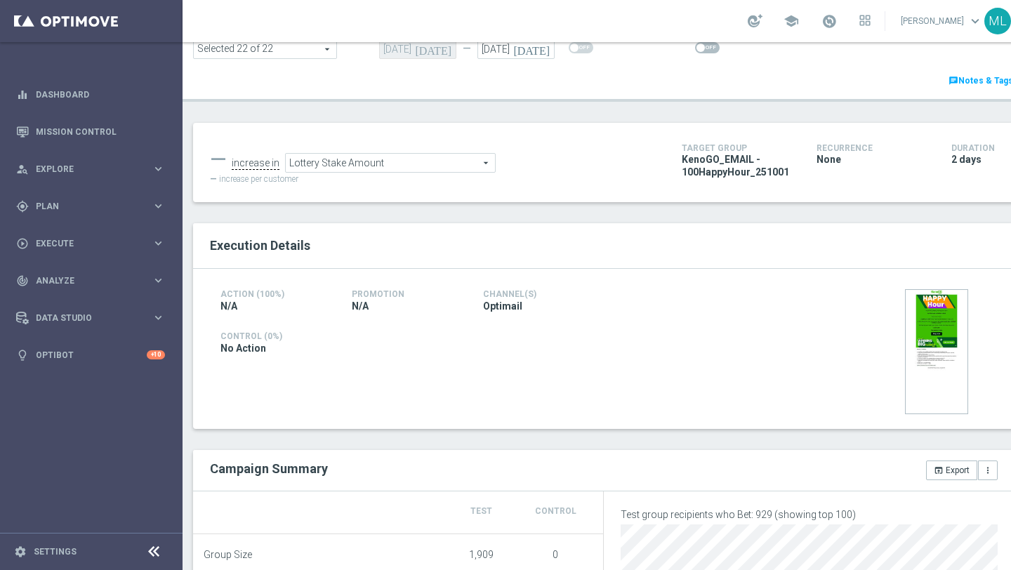
scroll to position [110, 0]
click at [953, 471] on button "open_in_browser Export" at bounding box center [951, 469] width 51 height 20
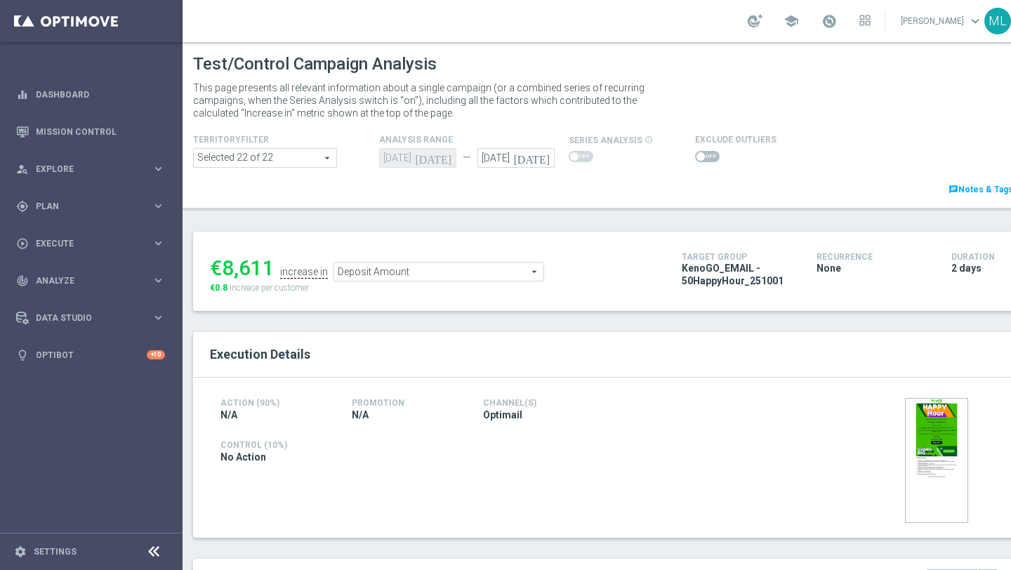
click at [541, 161] on icon "[DATE]" at bounding box center [533, 155] width 41 height 15
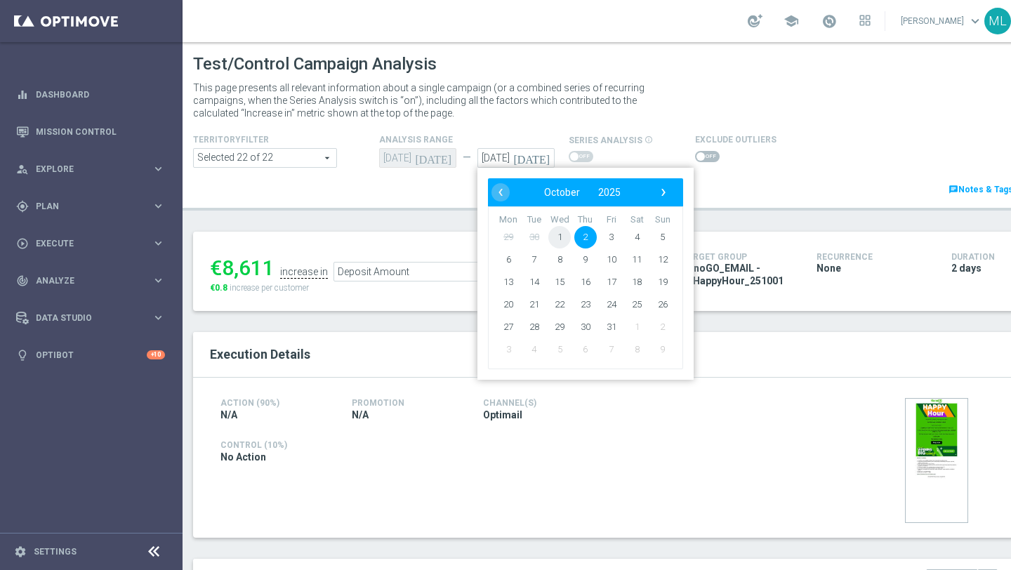
click at [553, 234] on span "1" at bounding box center [559, 237] width 22 height 22
type input "[DATE]"
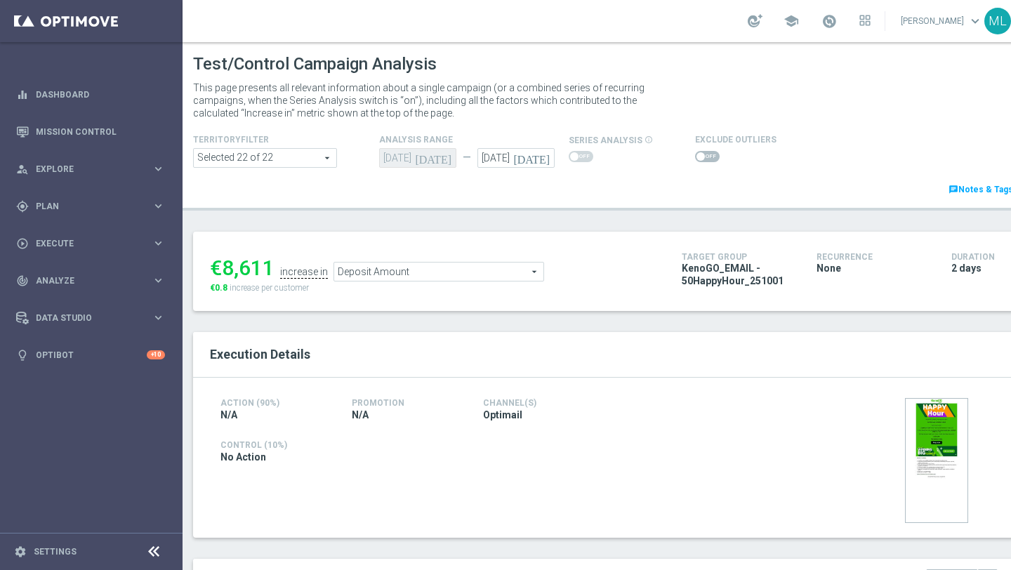
click at [408, 273] on span "Deposit Amount" at bounding box center [438, 272] width 209 height 18
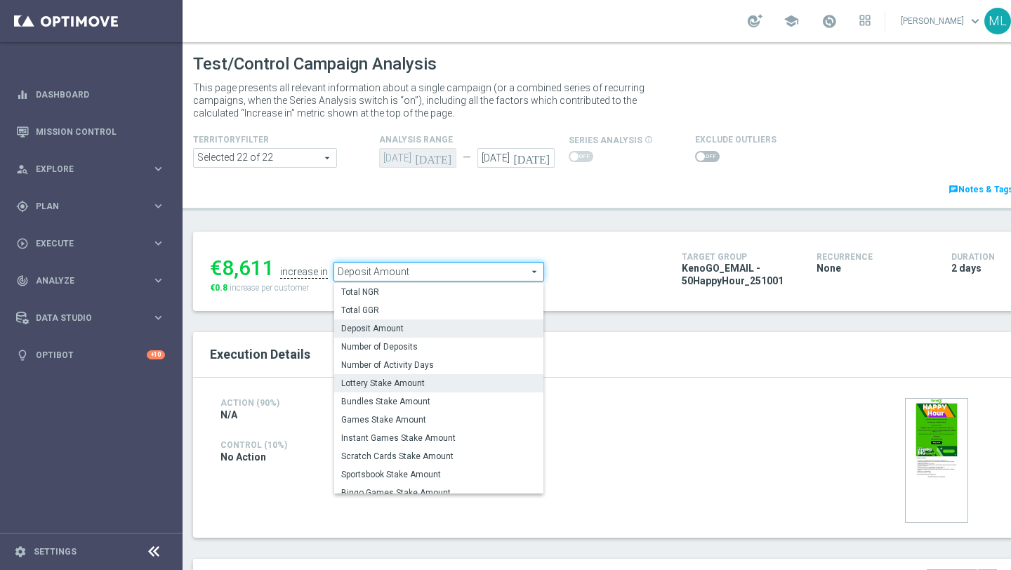
click at [399, 380] on span "Lottery Stake Amount" at bounding box center [438, 383] width 195 height 11
type input "Lottery Stake Amount"
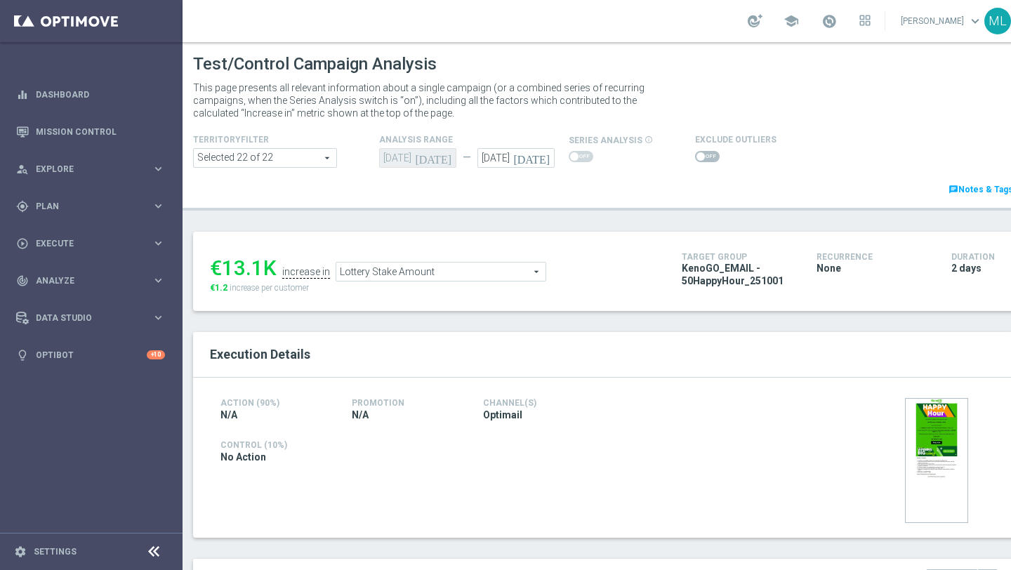
scroll to position [86, 0]
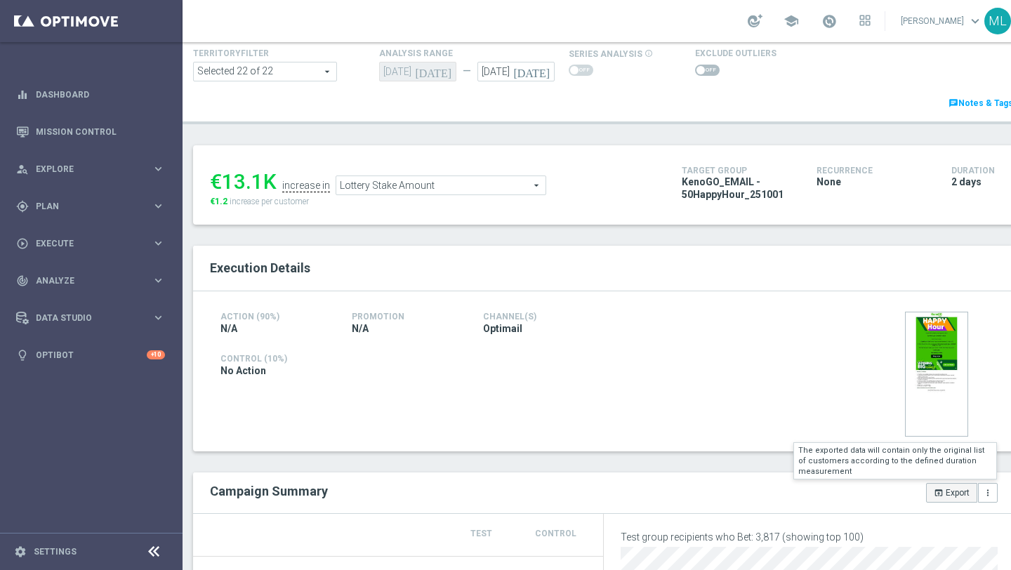
click at [945, 493] on button "open_in_browser Export" at bounding box center [951, 493] width 51 height 20
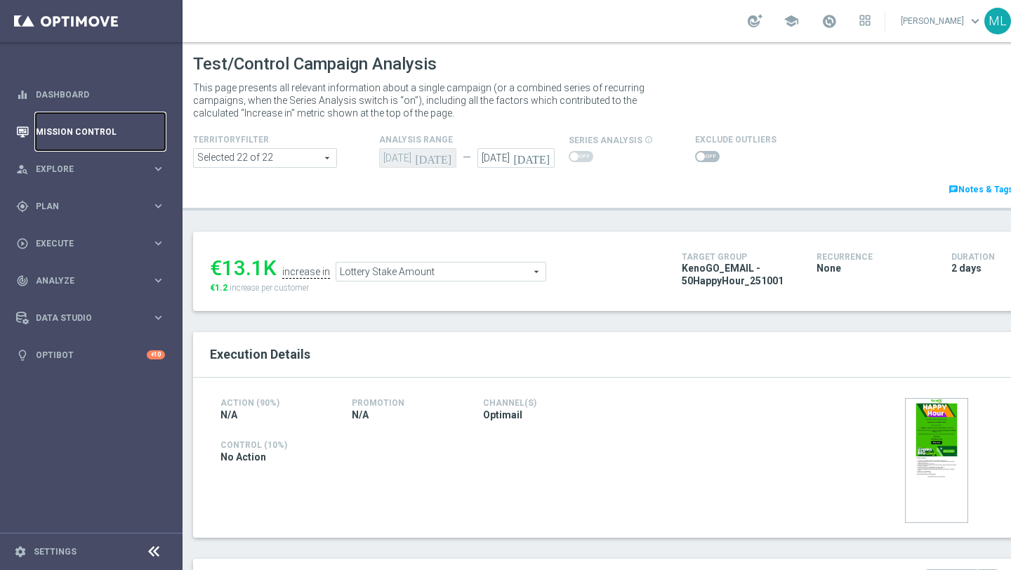
click at [69, 135] on link "Mission Control" at bounding box center [100, 131] width 129 height 37
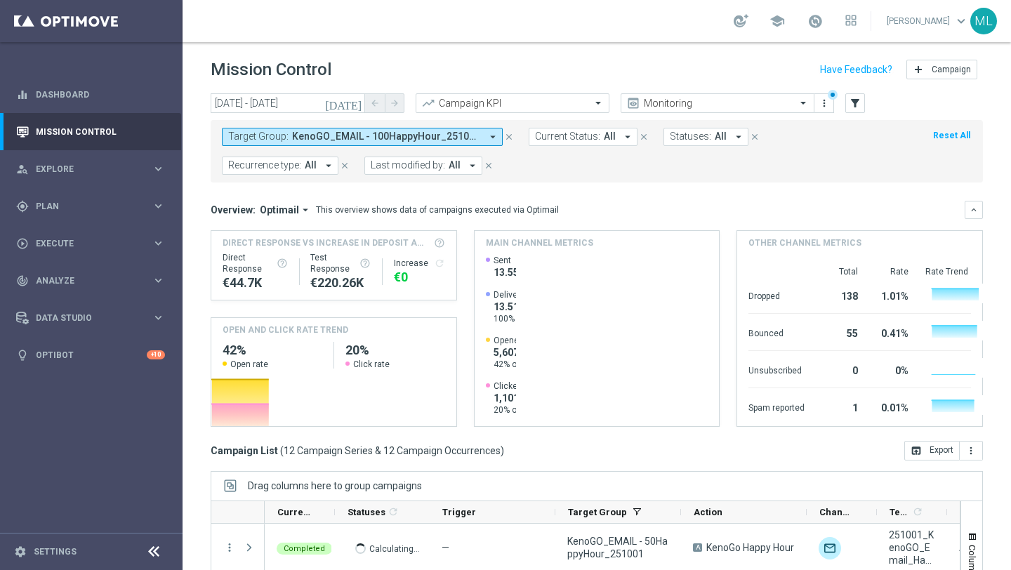
click at [354, 102] on icon "[DATE]" at bounding box center [344, 103] width 38 height 13
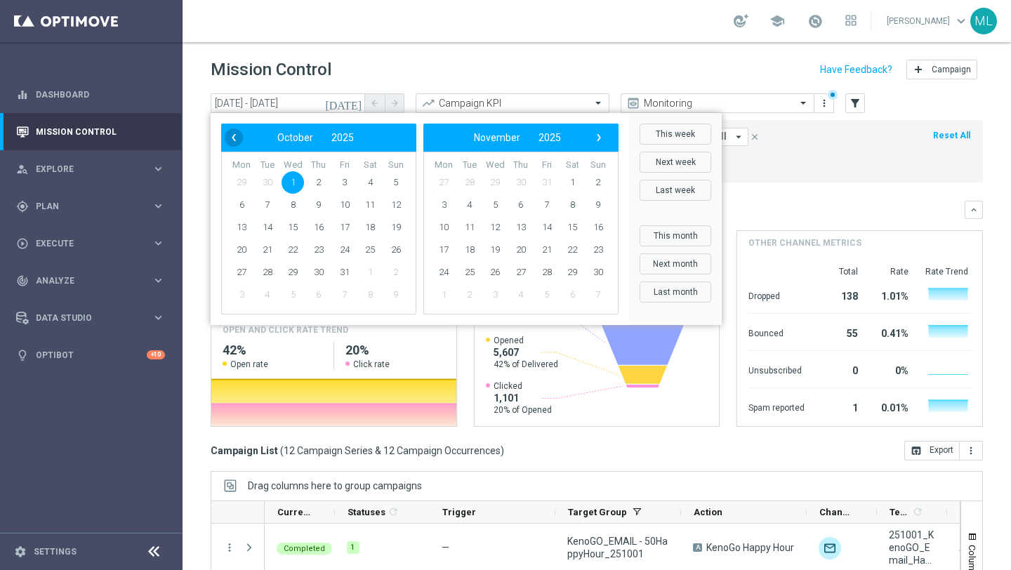
click at [233, 137] on span "‹" at bounding box center [234, 137] width 18 height 18
click at [267, 267] on span "30" at bounding box center [267, 272] width 22 height 22
type input "30 Sep 2025 - 30 Sep 2025"
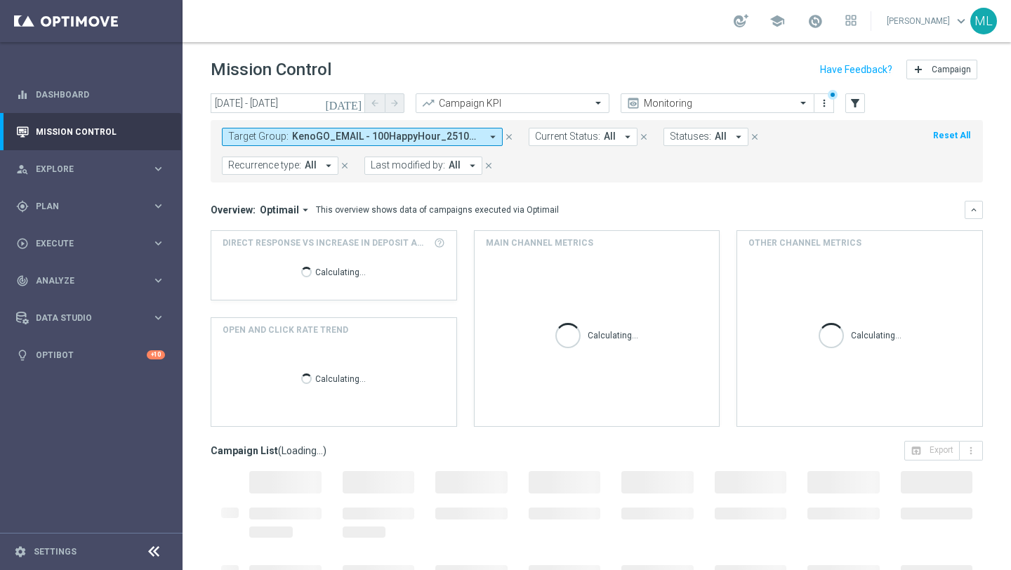
click at [412, 131] on span "KenoGO_EMAIL - 100HappyHour_251001, KenoGO_EMAIL - 200HappyHour_251001, KenoGO_…" at bounding box center [386, 137] width 189 height 12
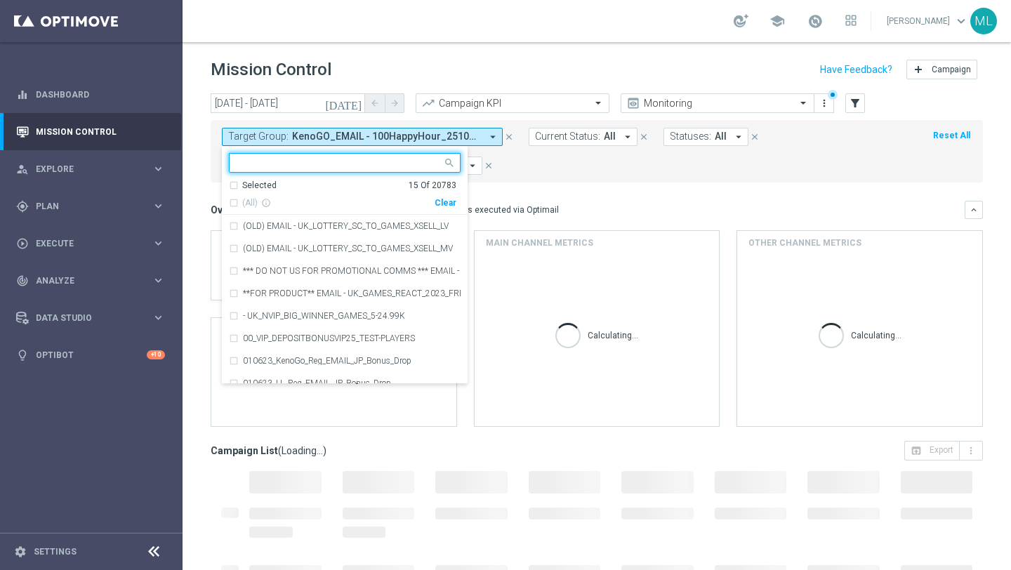
click at [0, 0] on div "Clear" at bounding box center [0, 0] width 0 height 0
click at [344, 166] on input "text" at bounding box center [340, 163] width 206 height 12
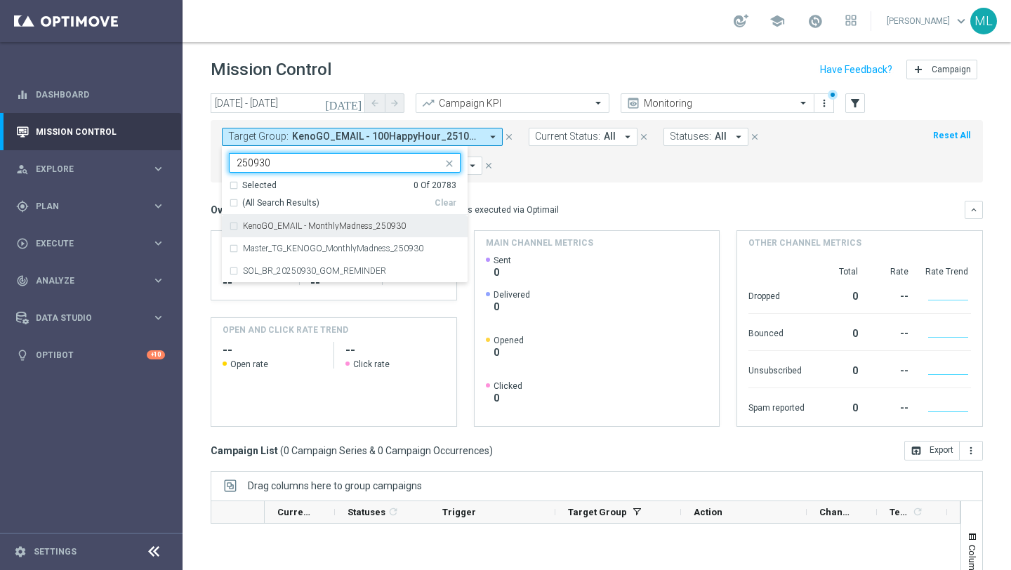
click at [235, 226] on div "KenoGO_EMAIL - MonthlyMadness_250930" at bounding box center [345, 226] width 232 height 22
type input "250930"
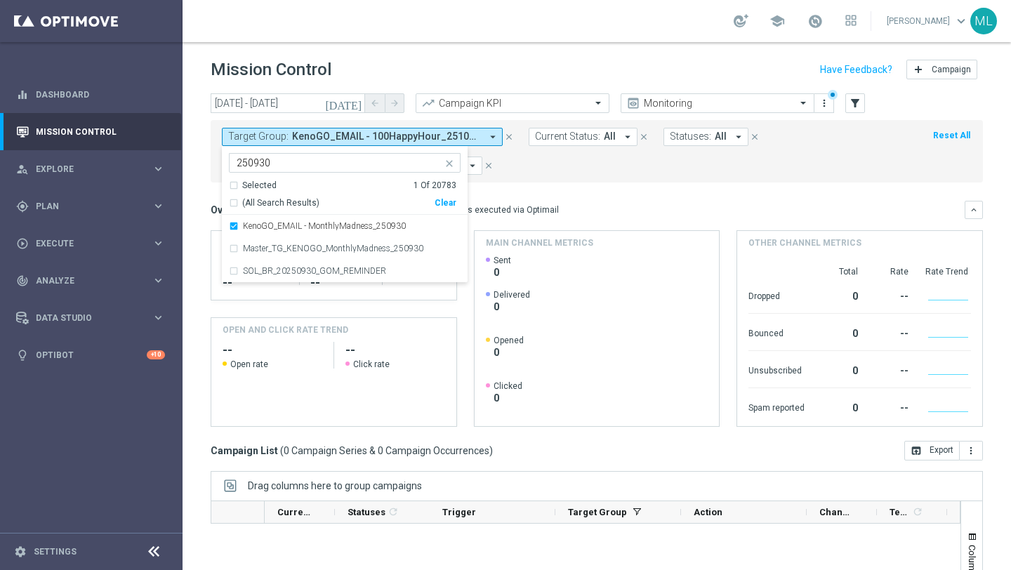
click at [212, 198] on mini-dashboard "Overview: Optimail arrow_drop_down This overview shows data of campaigns execut…" at bounding box center [597, 312] width 772 height 258
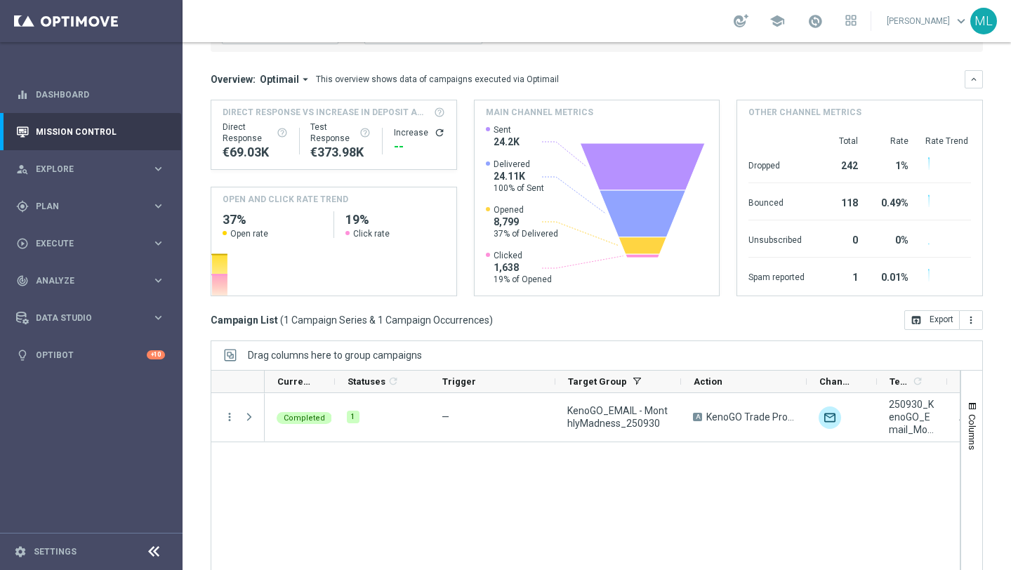
scroll to position [161, 0]
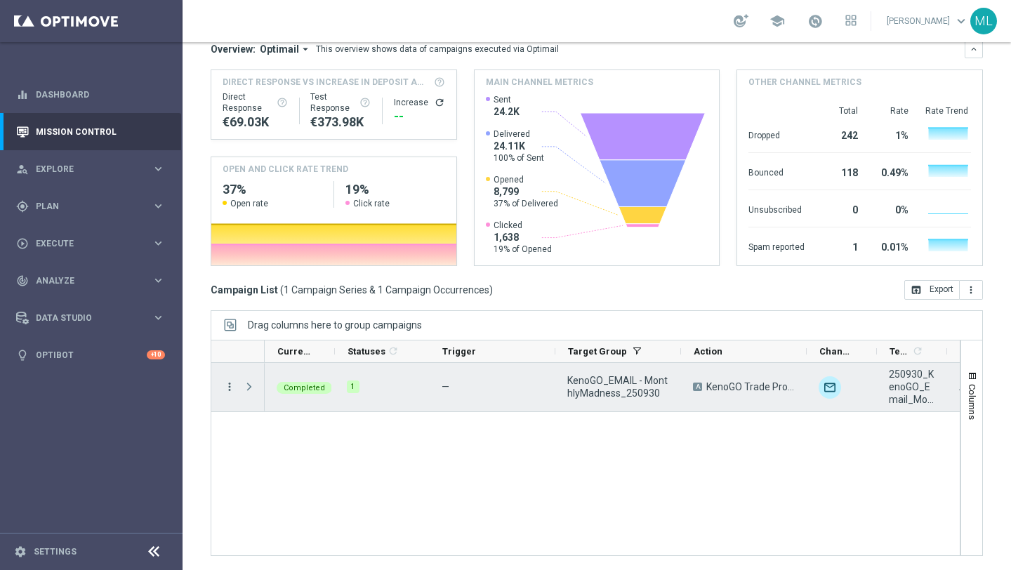
click at [229, 382] on icon "more_vert" at bounding box center [229, 386] width 13 height 13
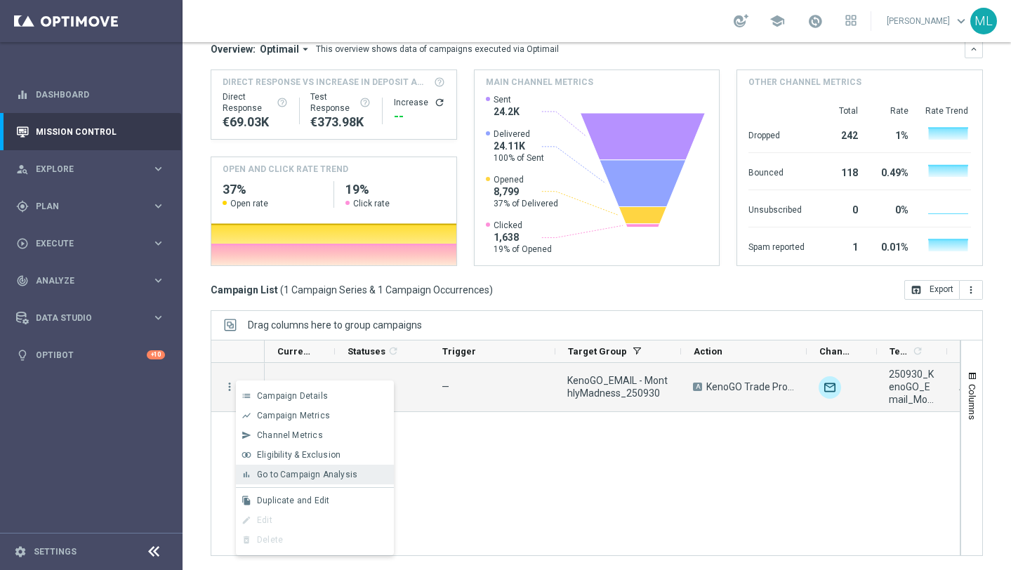
click at [303, 477] on span "Go to Campaign Analysis" at bounding box center [307, 475] width 100 height 10
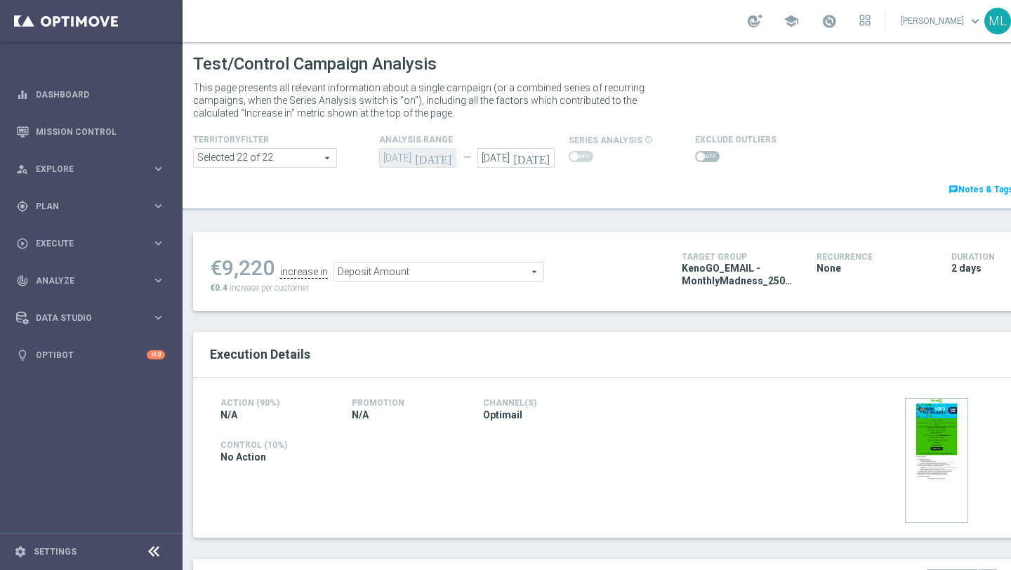
click at [458, 277] on span "Deposit Amount" at bounding box center [438, 272] width 209 height 18
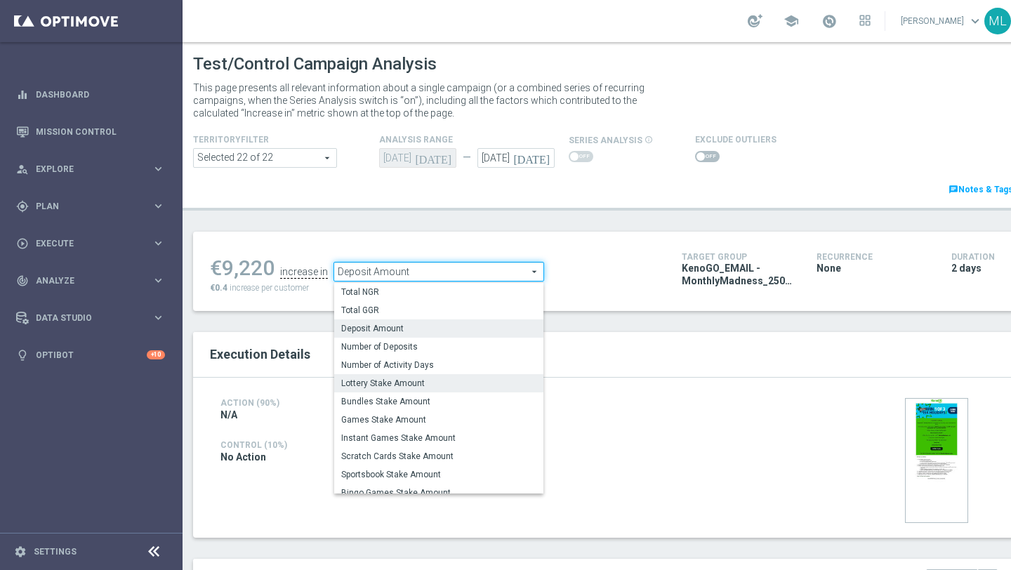
click at [410, 378] on span "Lottery Stake Amount" at bounding box center [438, 383] width 195 height 11
type input "Lottery Stake Amount"
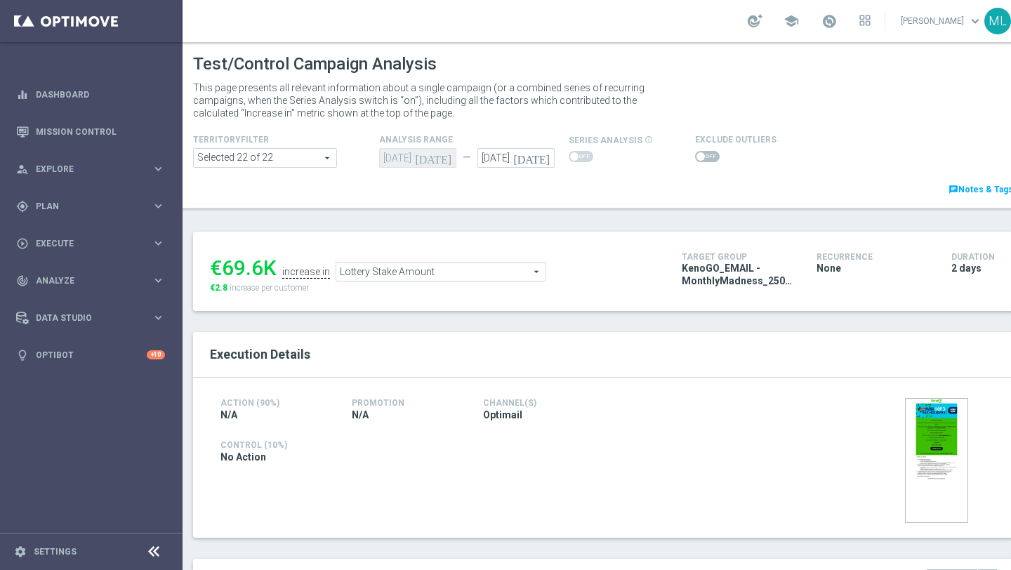
click at [546, 157] on icon "[DATE]" at bounding box center [533, 155] width 41 height 15
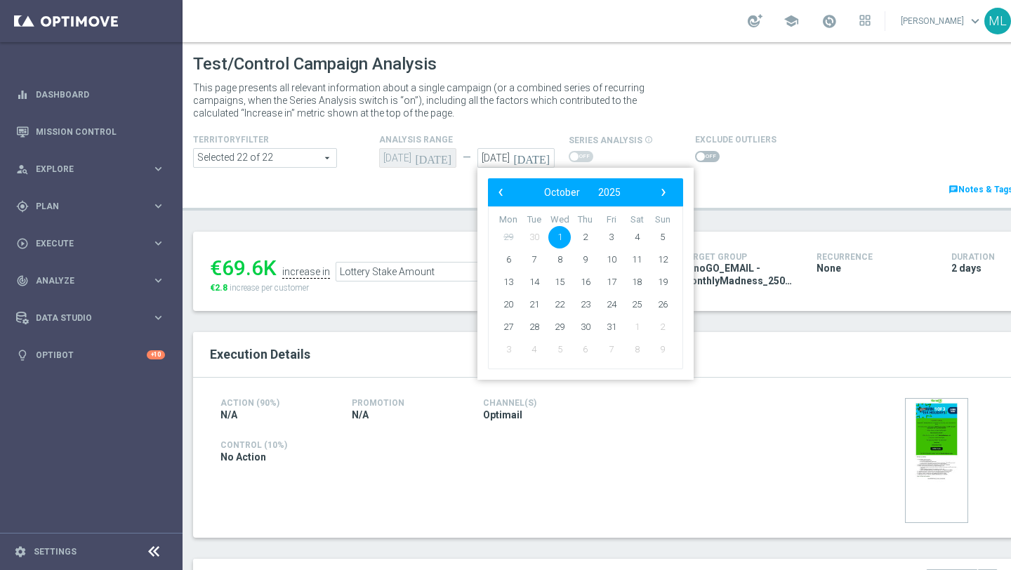
click at [535, 237] on span "30" at bounding box center [534, 237] width 22 height 22
click at [505, 198] on span "‹" at bounding box center [500, 192] width 18 height 18
click at [542, 328] on span "30" at bounding box center [534, 327] width 22 height 22
type input "[DATE]"
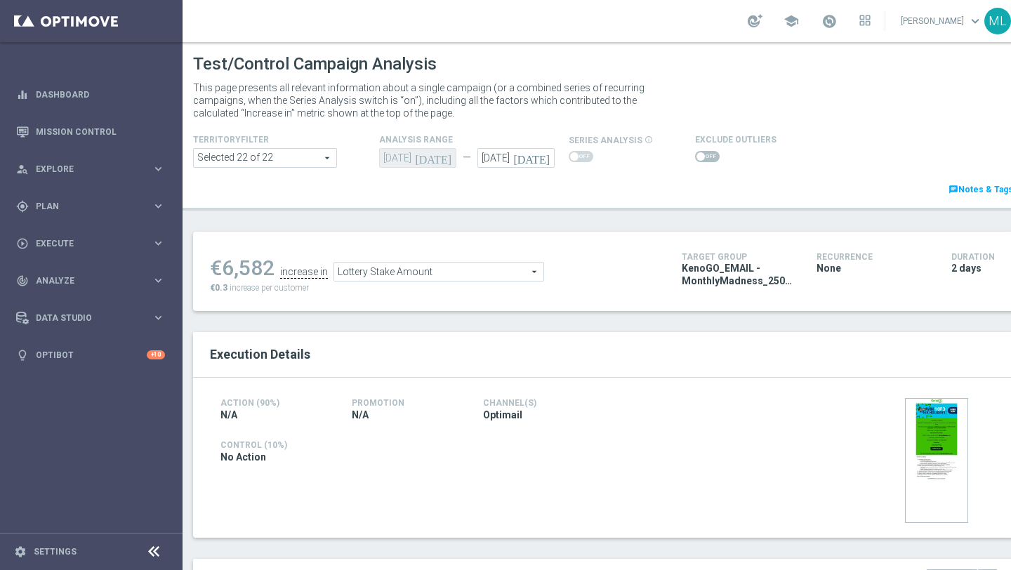
click at [546, 155] on icon "[DATE]" at bounding box center [533, 155] width 41 height 15
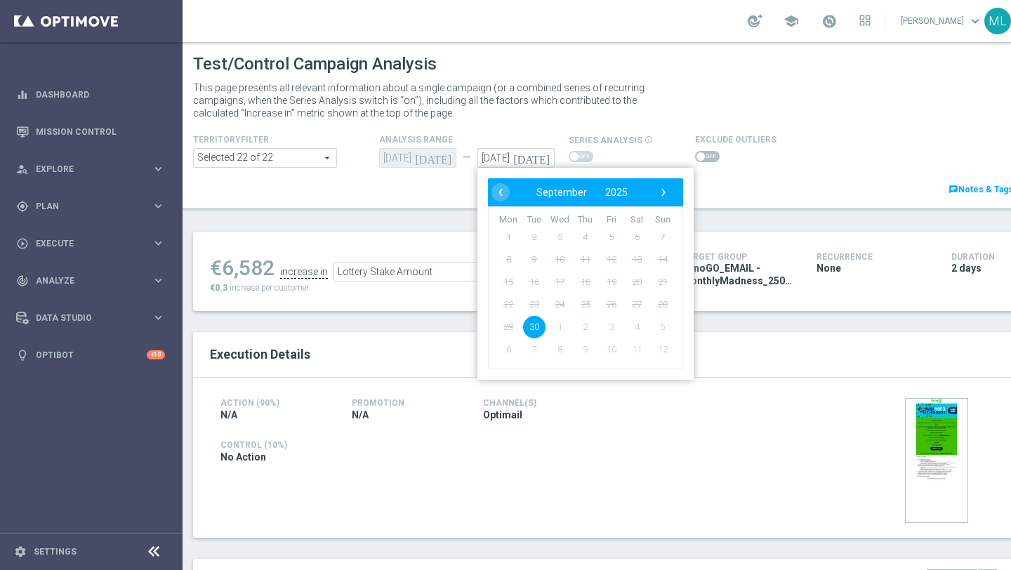
click at [761, 173] on div "TerritoryFilter Selected 22 of 22 arrow_drop_down search Show Selected 22 of 22…" at bounding box center [604, 164] width 842 height 66
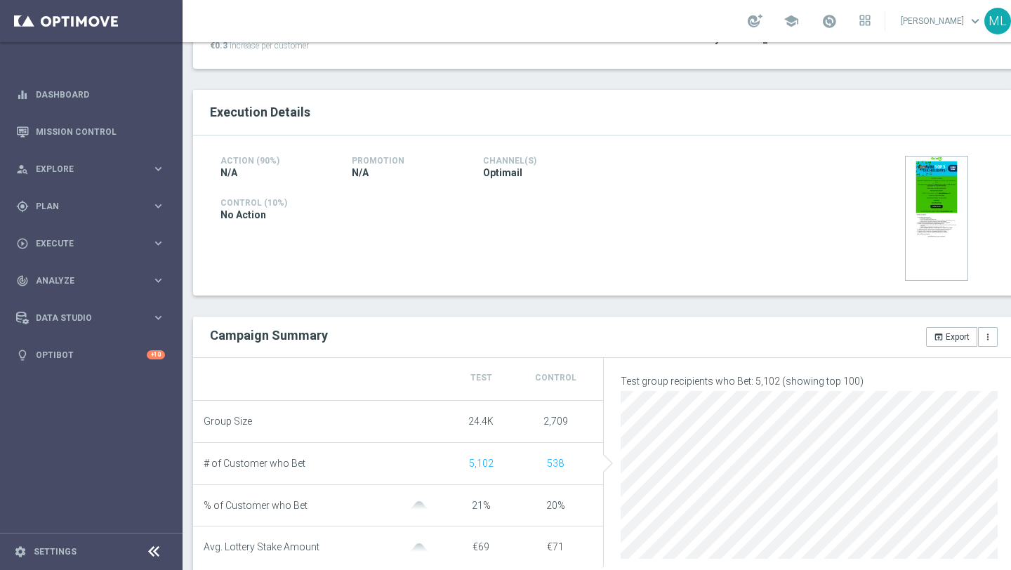
scroll to position [263, 0]
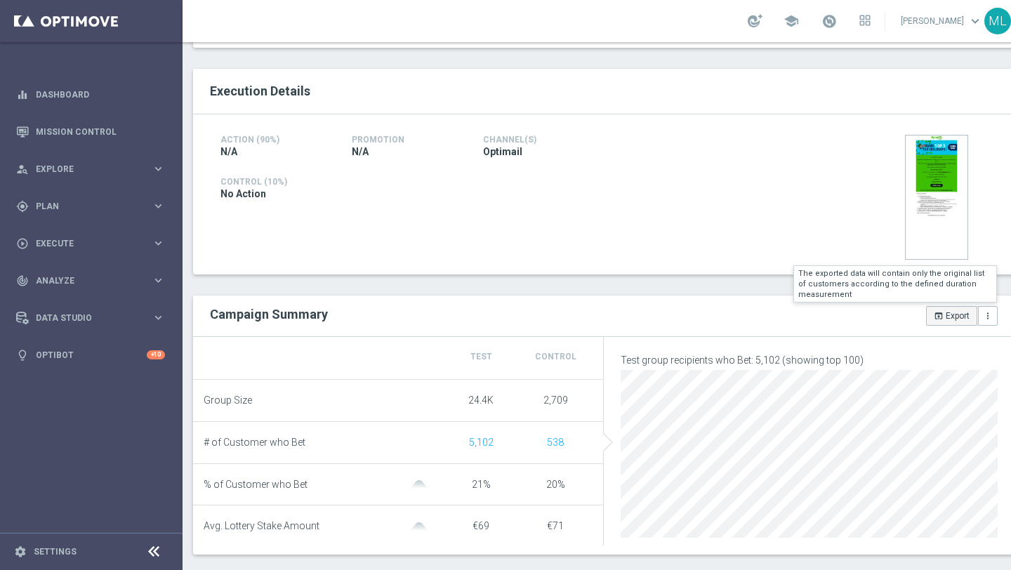
click at [944, 320] on button "open_in_browser Export" at bounding box center [951, 316] width 51 height 20
